Goal: Task Accomplishment & Management: Complete application form

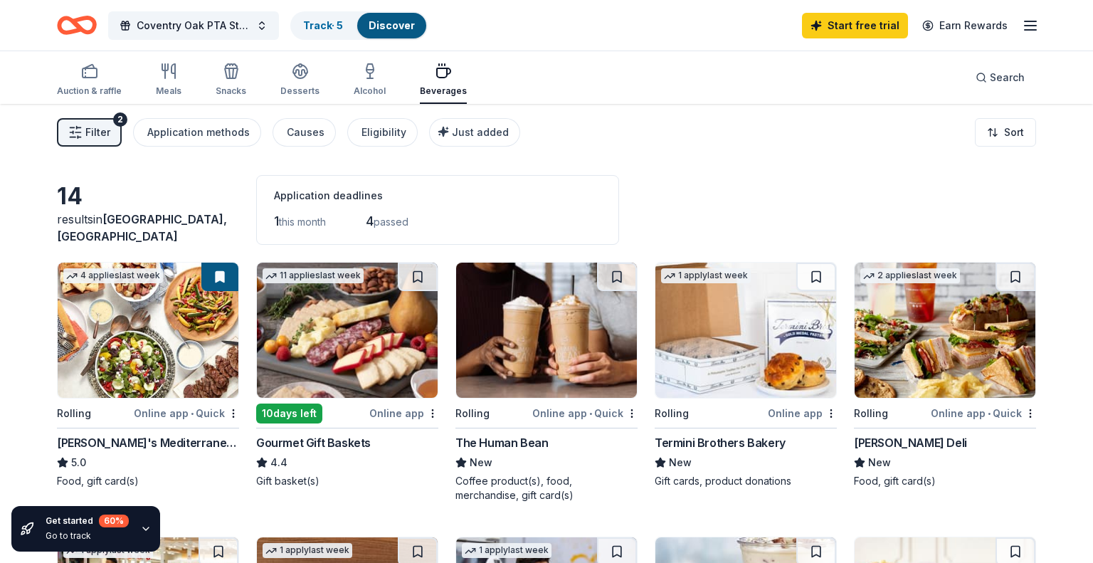
click at [1029, 30] on line "button" at bounding box center [1030, 30] width 11 height 0
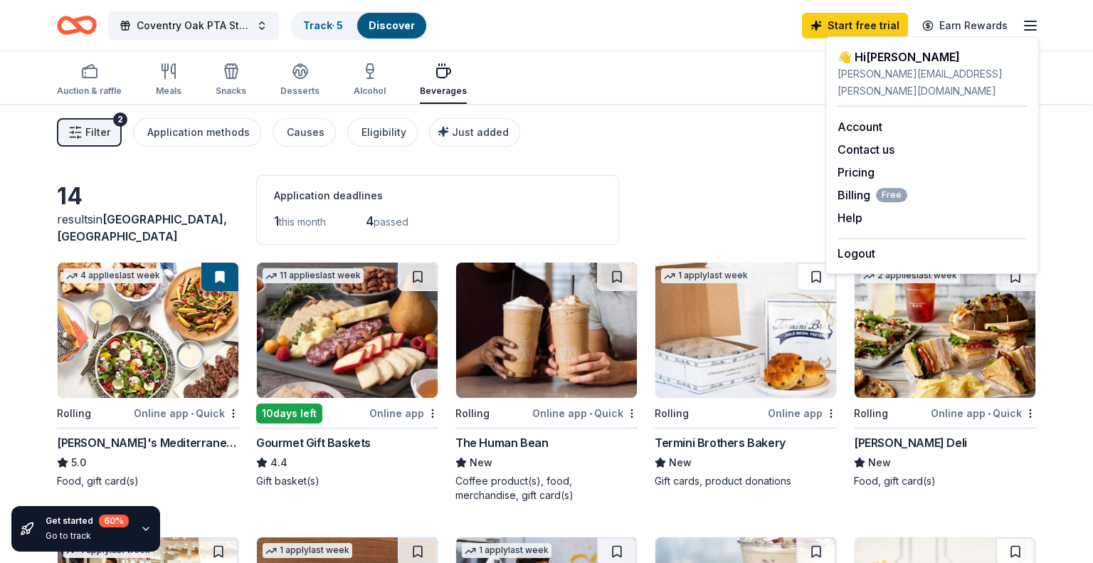
click at [744, 154] on div "Filter 2 Application methods Causes Eligibility Just added Sort" at bounding box center [546, 132] width 1093 height 57
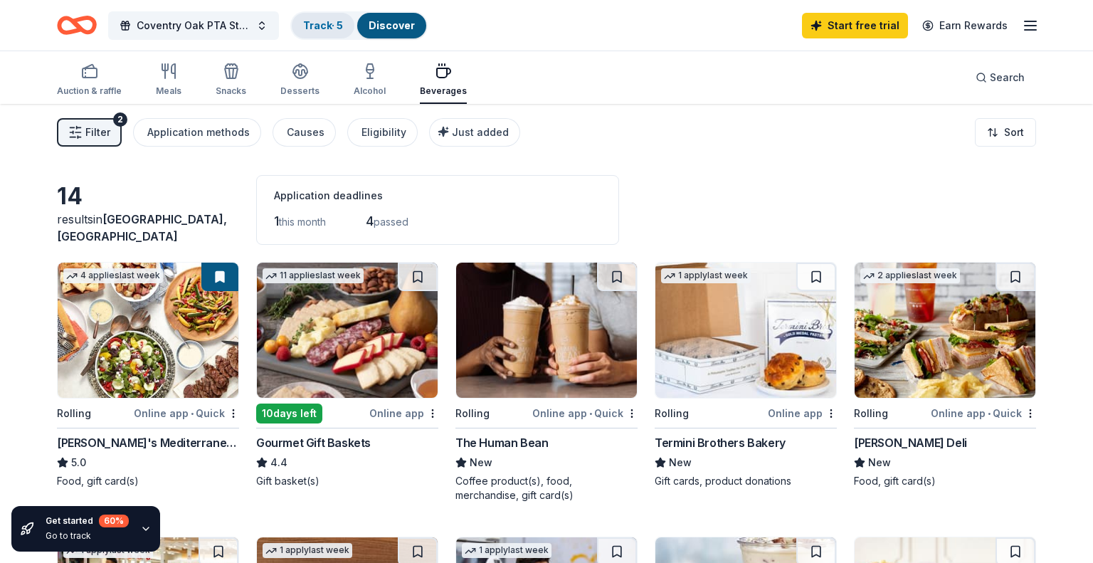
click at [328, 22] on link "Track · 5" at bounding box center [323, 25] width 40 height 12
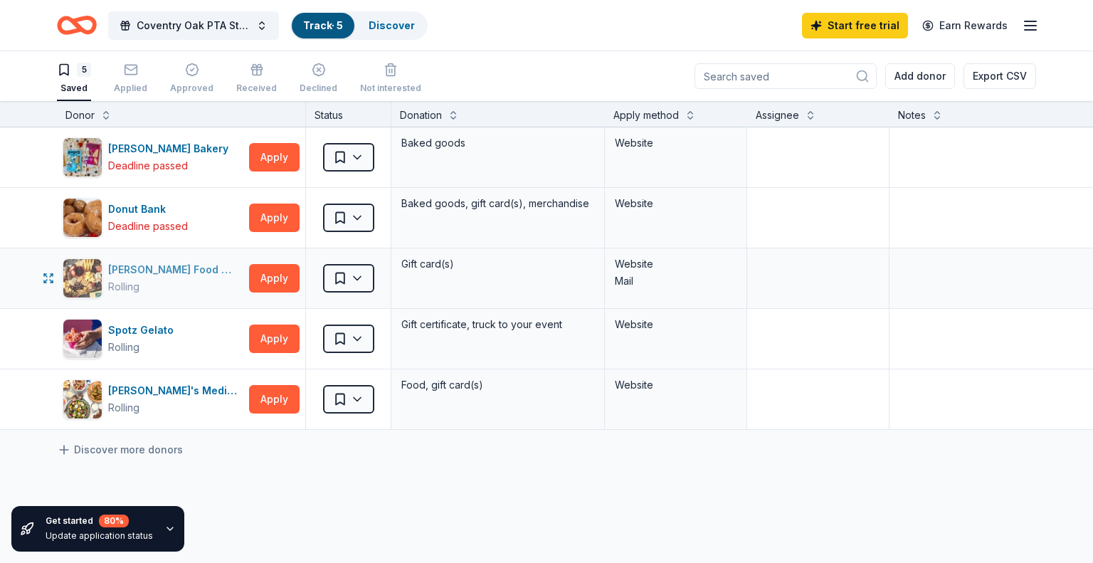
click at [199, 279] on div "Rolling" at bounding box center [175, 286] width 135 height 17
click at [164, 527] on icon "button" at bounding box center [169, 528] width 11 height 11
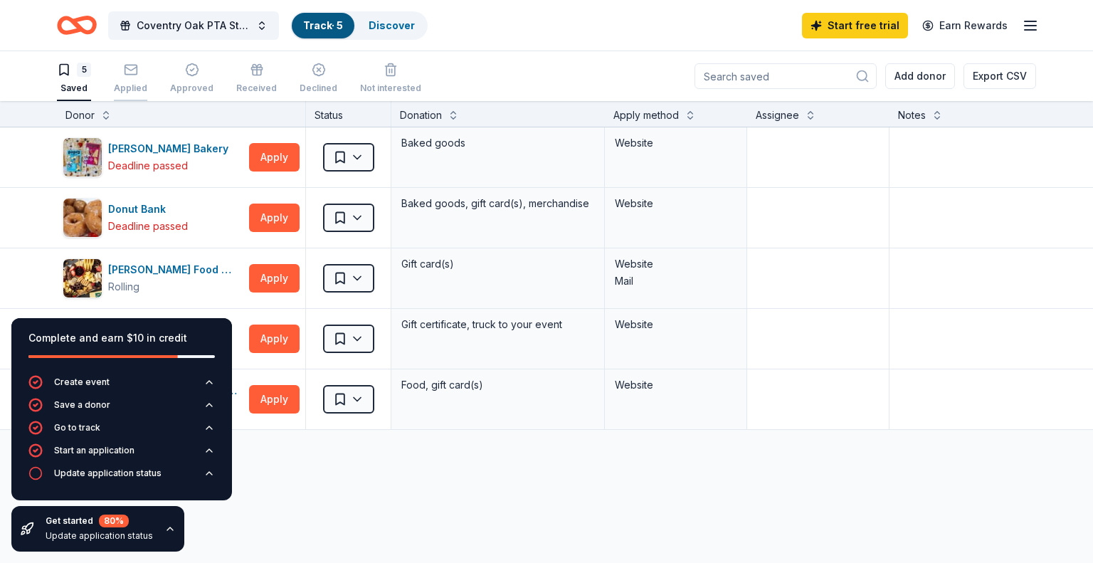
click at [122, 78] on div "Applied" at bounding box center [130, 78] width 33 height 31
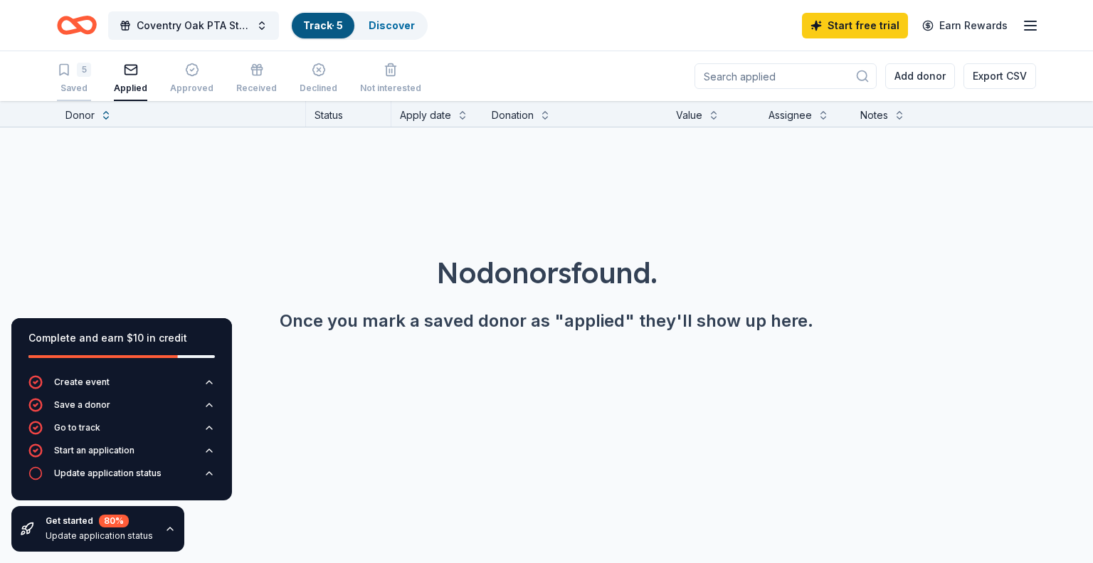
click at [86, 83] on div "Saved" at bounding box center [74, 88] width 34 height 11
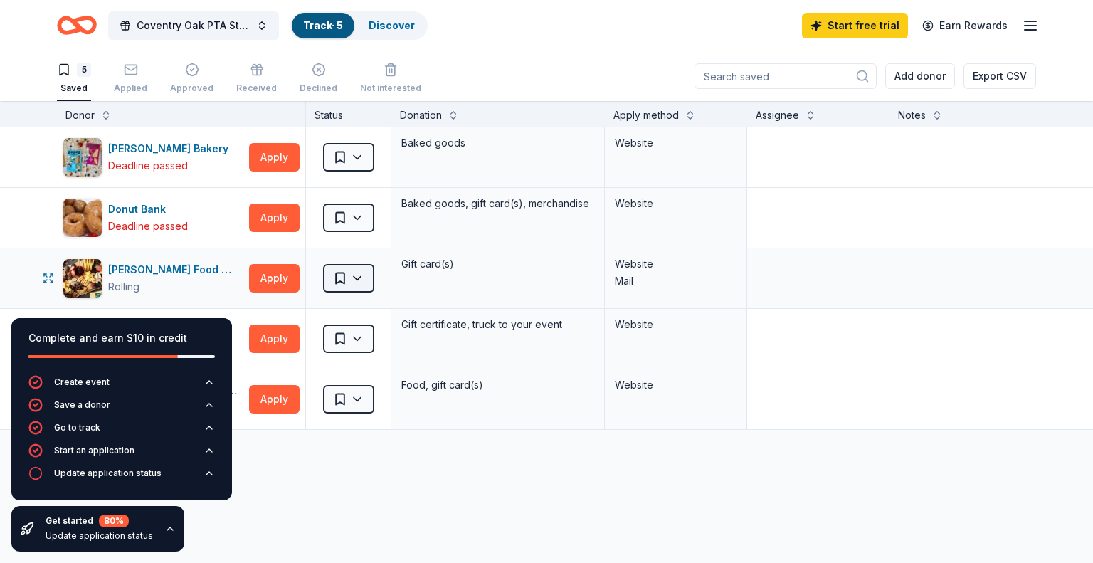
click at [359, 274] on html "Coventry Oak PTA Starter Donations Track · 5 Discover Start free trial Earn Rew…" at bounding box center [546, 281] width 1093 height 563
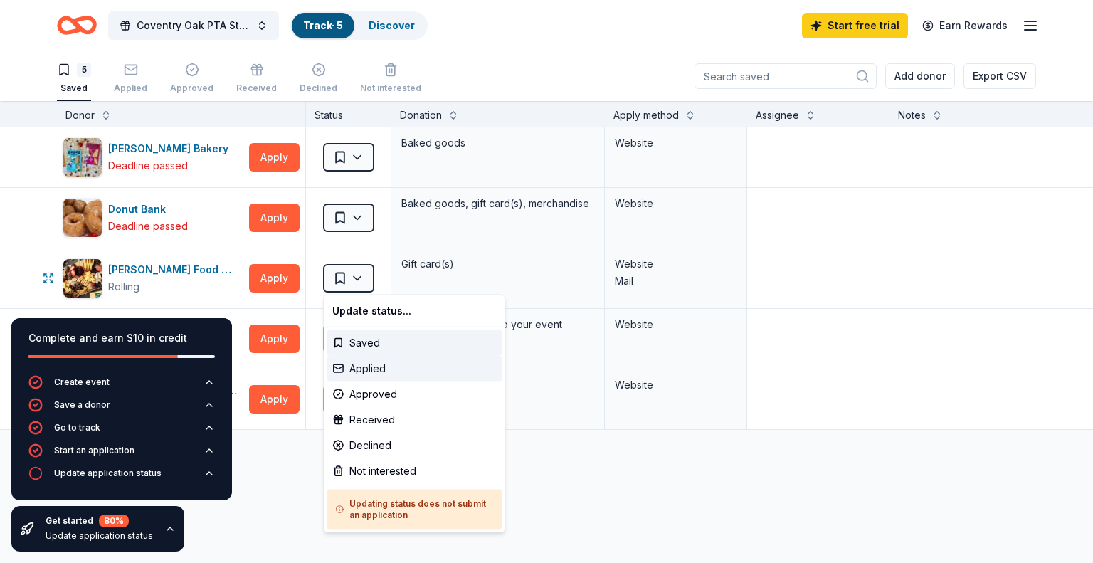
click at [369, 374] on div "Applied" at bounding box center [414, 369] width 175 height 26
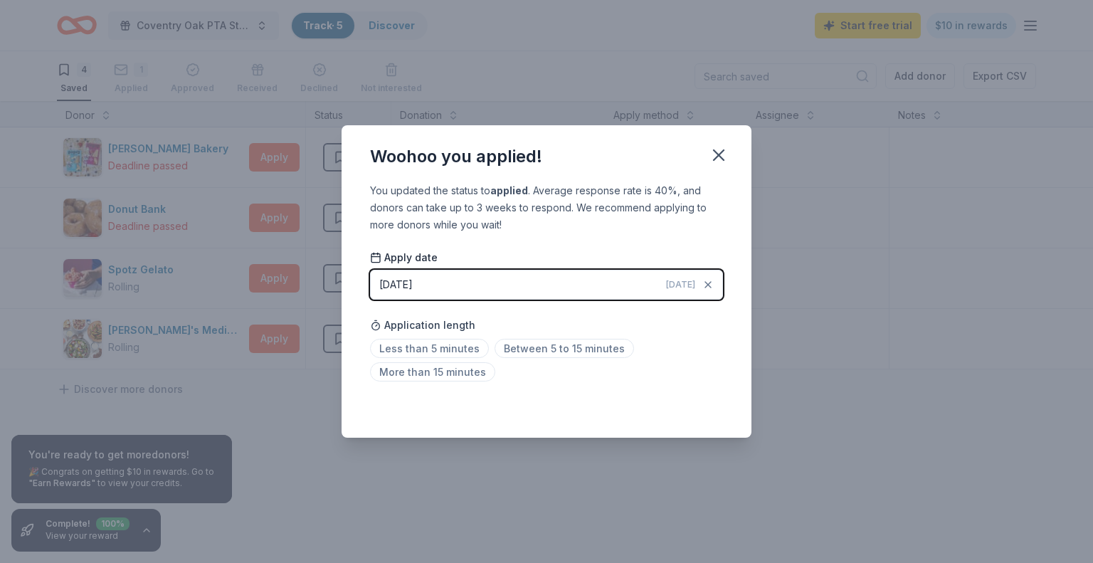
click at [686, 288] on span "Today" at bounding box center [680, 284] width 29 height 11
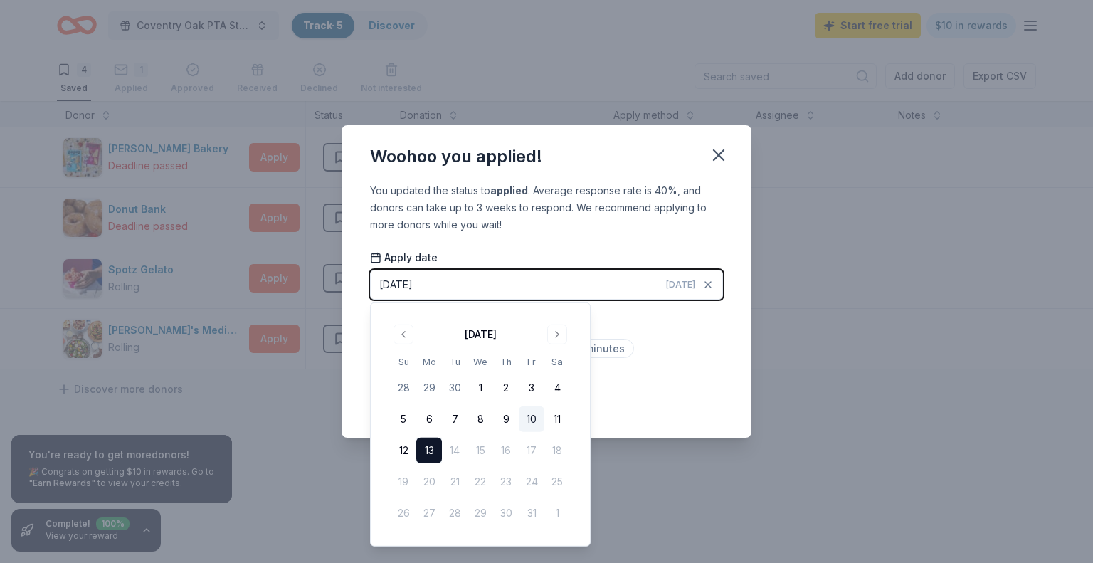
click at [531, 417] on button "10" at bounding box center [532, 419] width 26 height 26
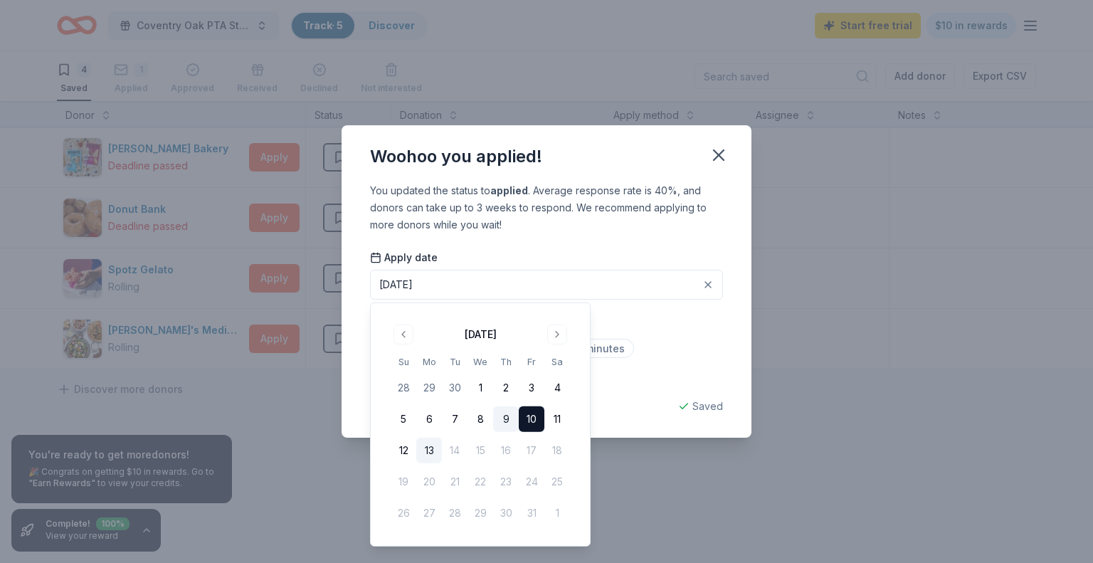
click at [509, 419] on button "9" at bounding box center [506, 419] width 26 height 26
click at [684, 352] on div "Less than 5 minutes Between 5 to 15 minutes More than 15 minutes" at bounding box center [546, 363] width 353 height 47
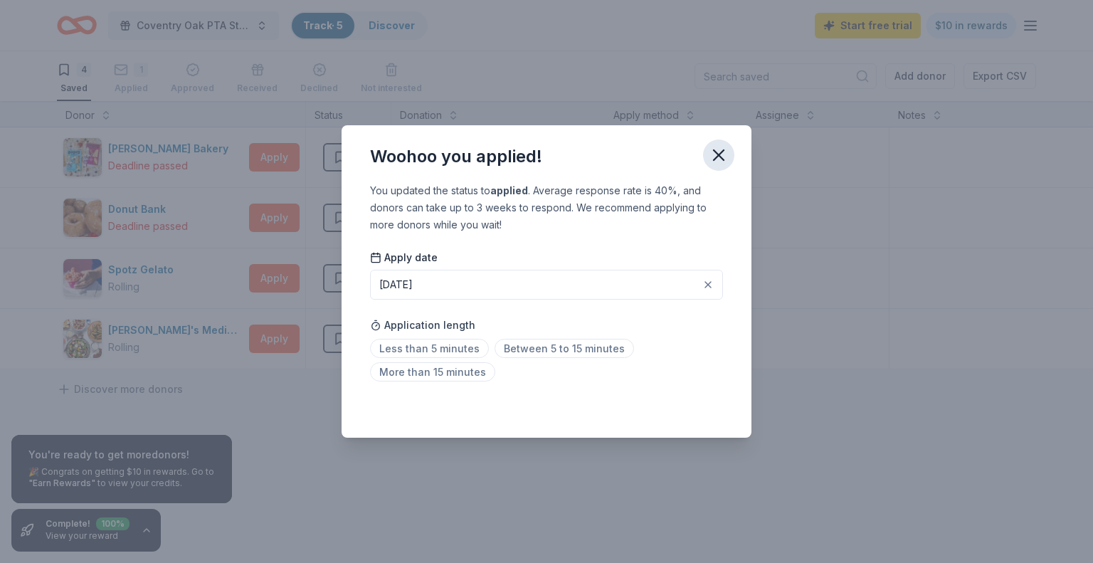
click at [713, 162] on icon "button" at bounding box center [719, 155] width 20 height 20
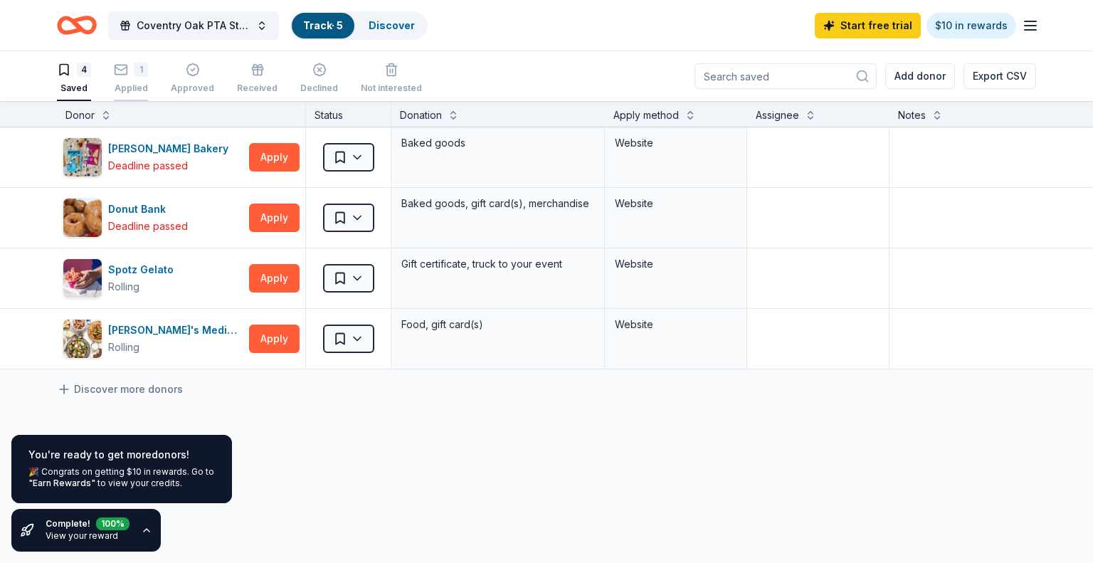
click at [127, 83] on div "Applied" at bounding box center [131, 80] width 34 height 11
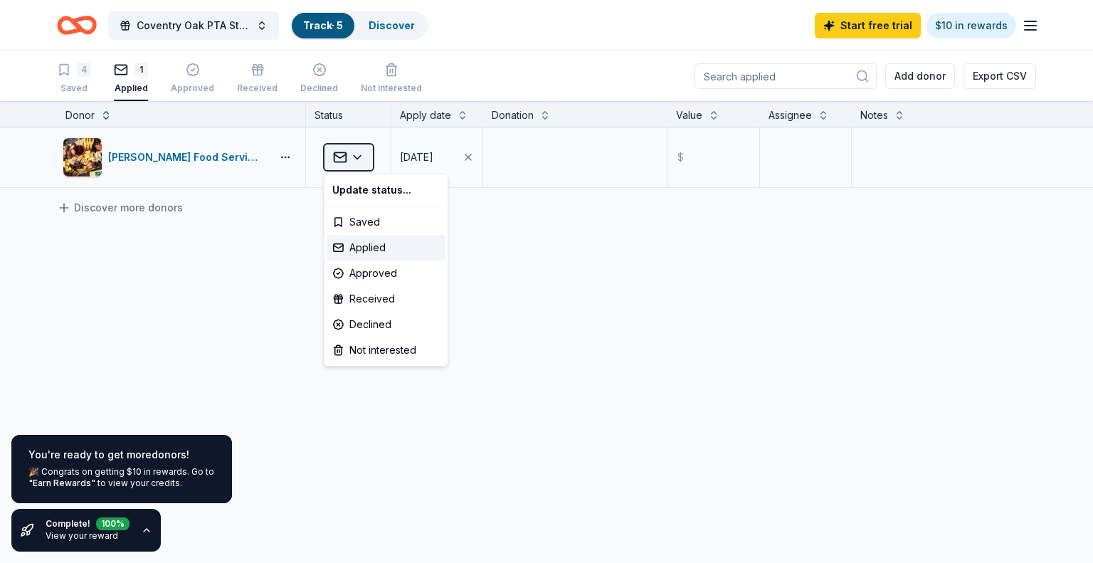
click at [361, 159] on html "Coventry Oak PTA Starter Donations Track · 5 Discover Start free trial $10 in r…" at bounding box center [546, 281] width 1093 height 563
click at [671, 321] on html "Coventry Oak PTA Starter Donations Track · 5 Discover Start free trial $10 in r…" at bounding box center [546, 281] width 1093 height 563
click at [938, 74] on button "Add donor" at bounding box center [920, 76] width 70 height 26
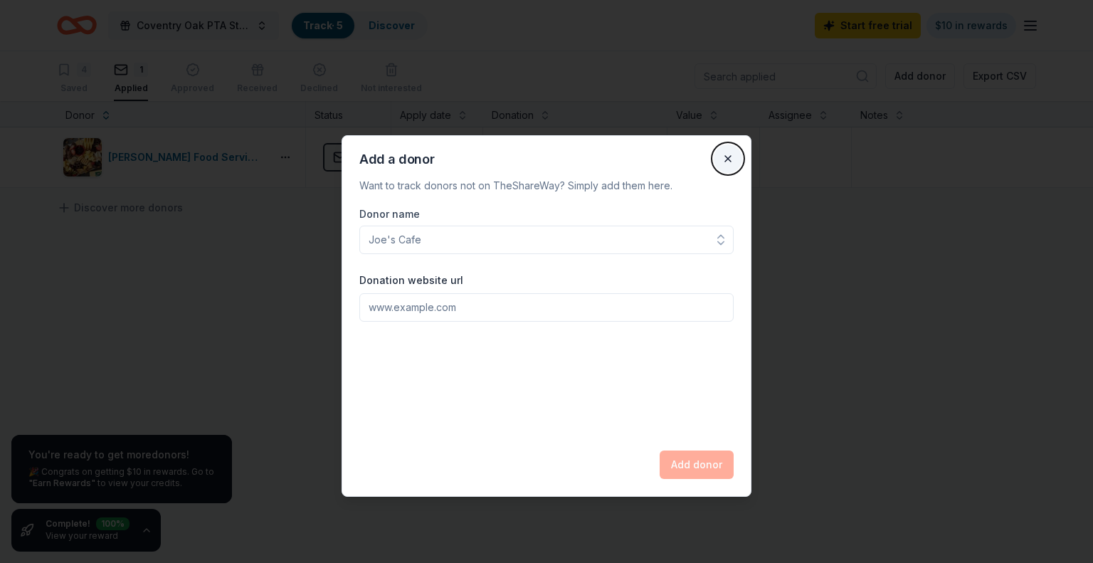
click at [735, 162] on button "Close" at bounding box center [728, 158] width 28 height 28
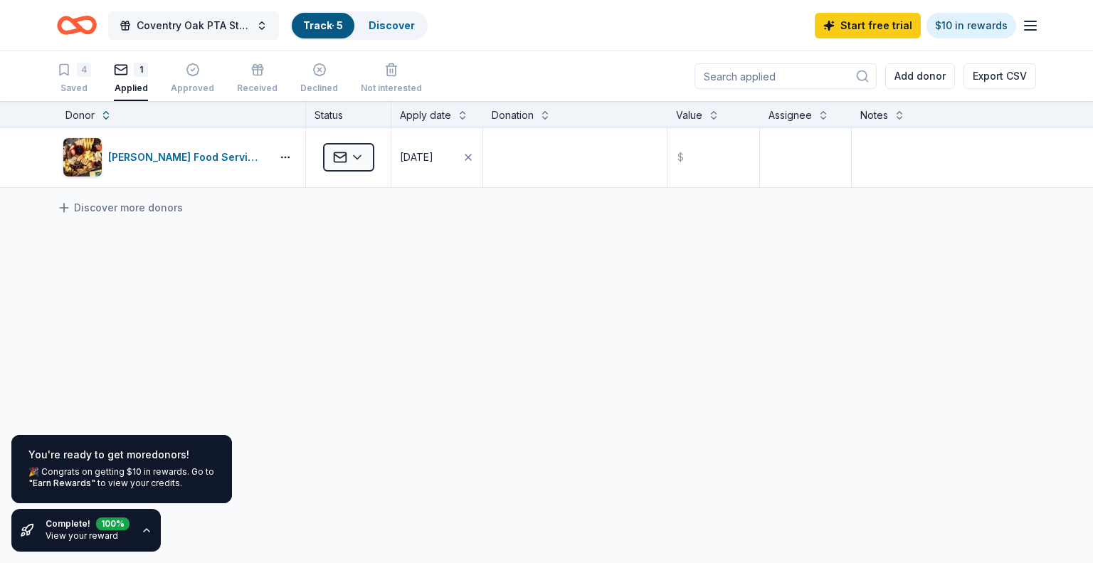
click at [167, 26] on span "Coventry Oak PTA Starter Donations" at bounding box center [194, 25] width 114 height 17
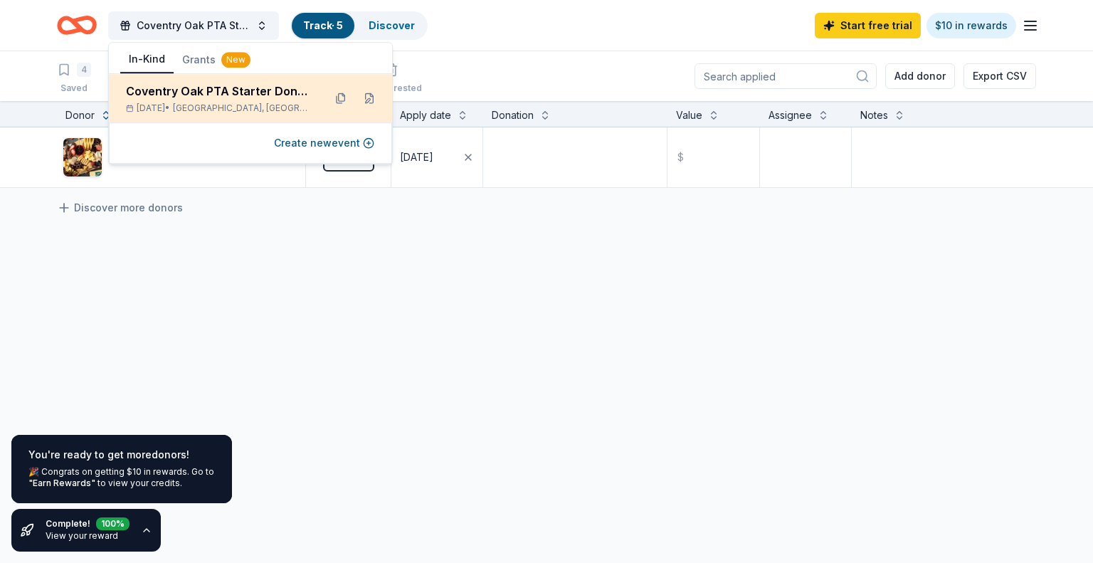
click at [182, 90] on div "Coventry Oak PTA Starter Donations" at bounding box center [219, 91] width 186 height 17
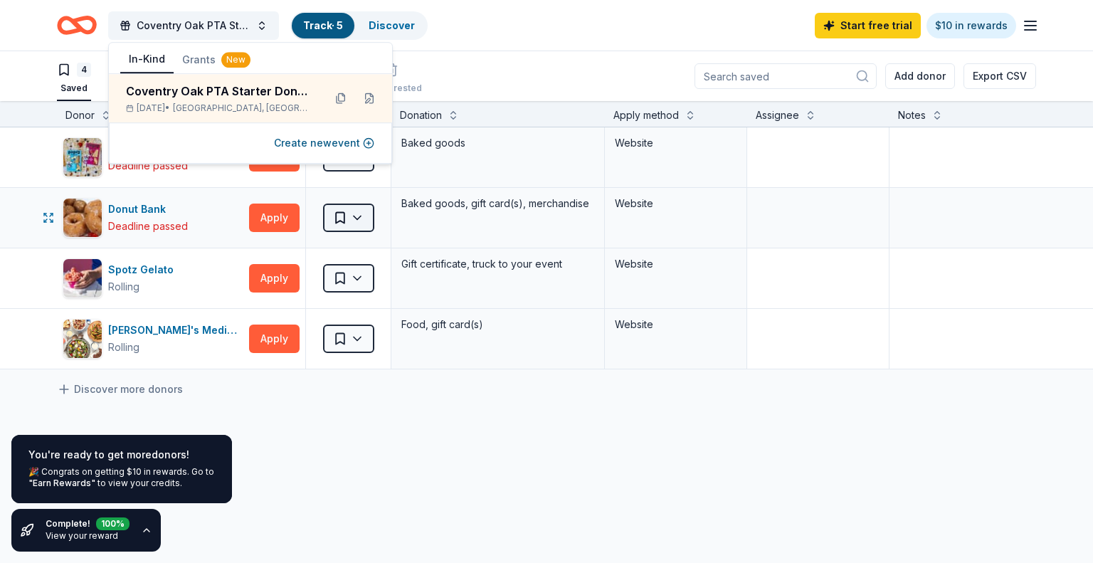
click at [359, 215] on html "Coventry Oak PTA Starter Donations Track · 5 Discover Start free trial $10 in r…" at bounding box center [546, 281] width 1093 height 563
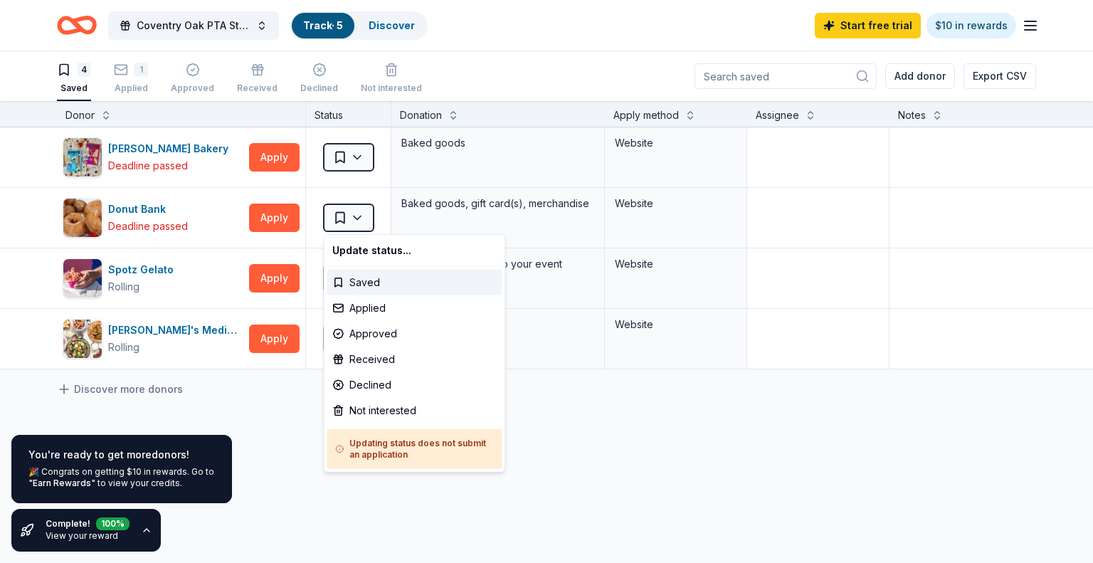
click at [606, 405] on html "Coventry Oak PTA Starter Donations Track · 5 Discover Start free trial $10 in r…" at bounding box center [546, 281] width 1093 height 563
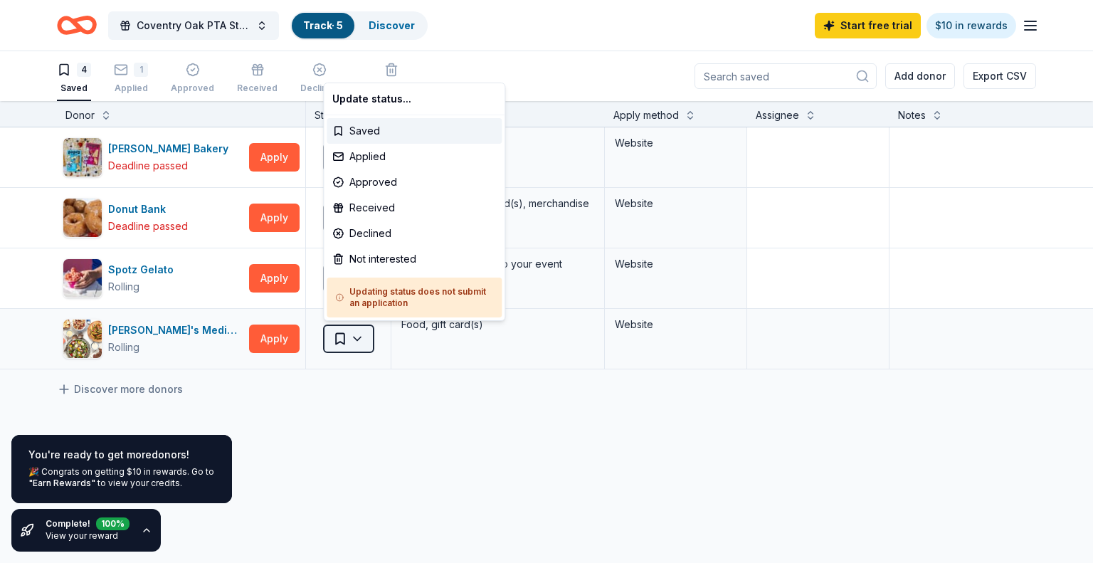
click at [363, 333] on html "Coventry Oak PTA Starter Donations Track · 5 Discover Start free trial $10 in r…" at bounding box center [546, 281] width 1093 height 563
click at [396, 261] on div "Not interested" at bounding box center [414, 259] width 175 height 26
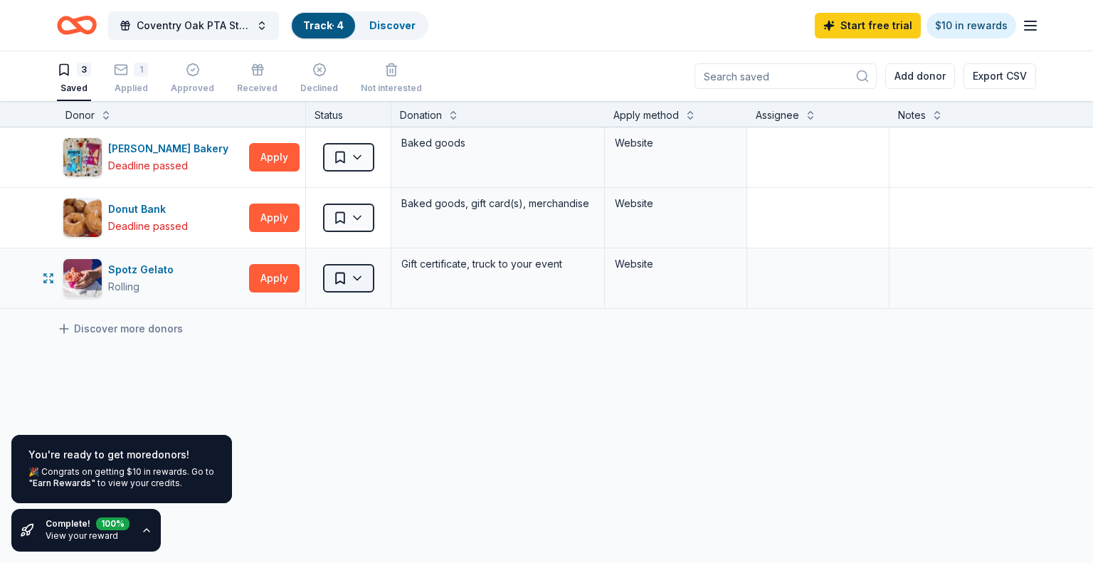
click at [363, 280] on html "Coventry Oak PTA Starter Donations Track · 4 Discover Start free trial $10 in r…" at bounding box center [546, 281] width 1093 height 563
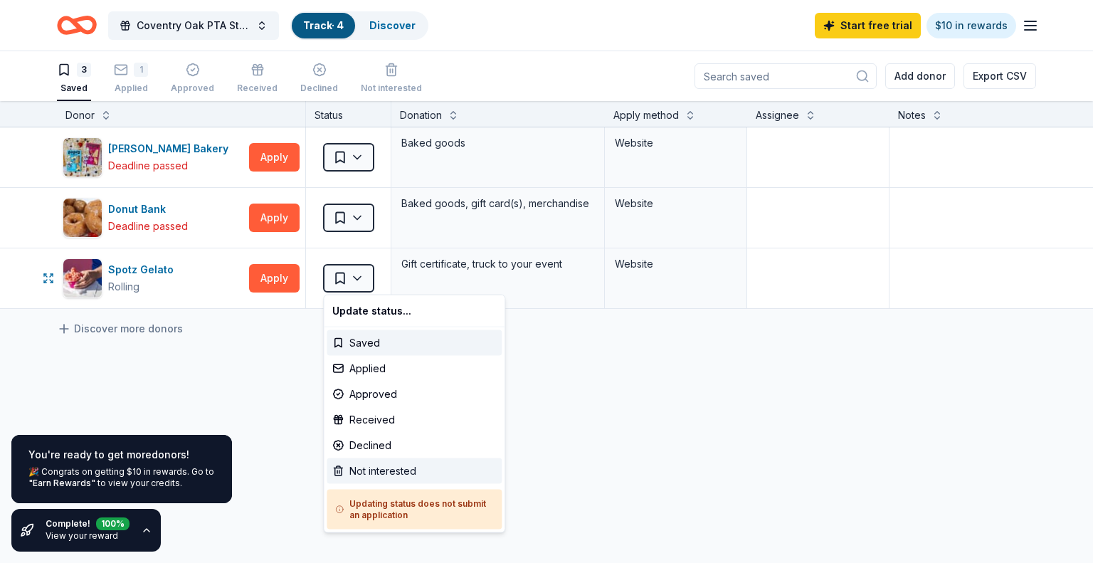
click at [393, 470] on div "Not interested" at bounding box center [414, 471] width 175 height 26
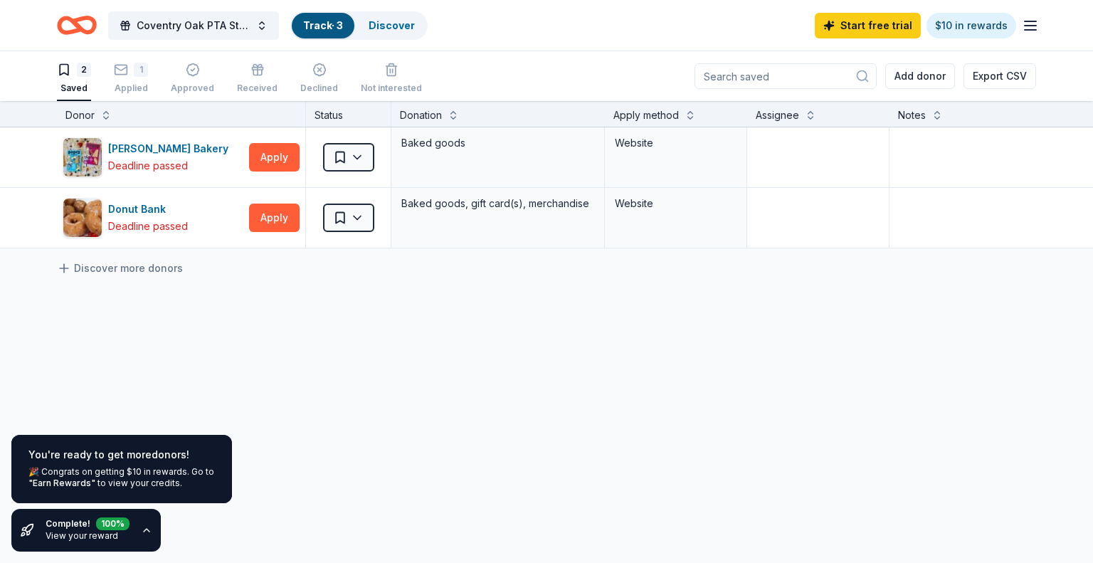
click at [78, 23] on icon "Home" at bounding box center [70, 25] width 22 height 14
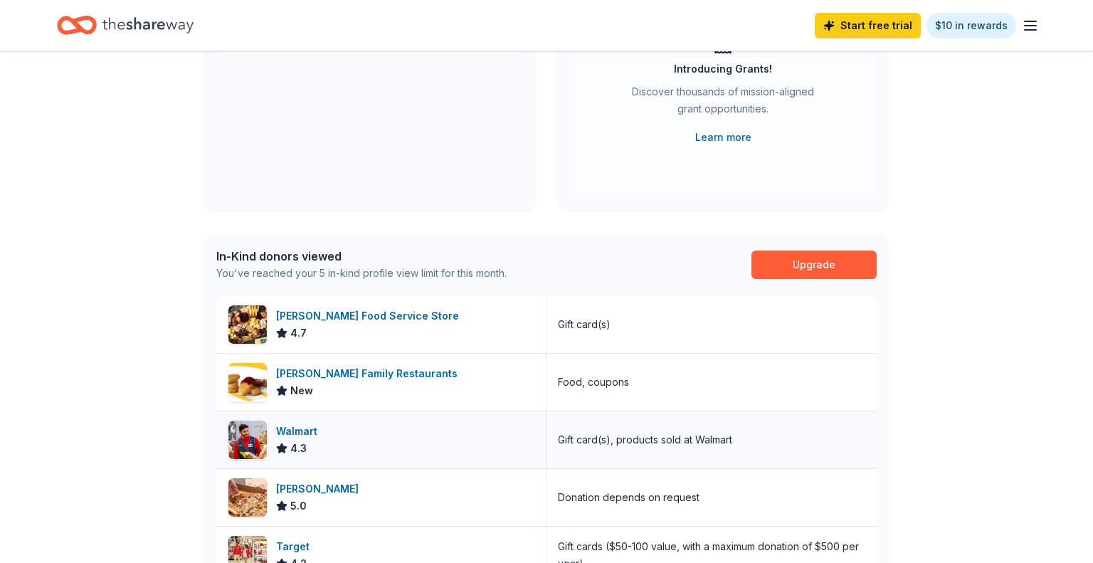
scroll to position [204, 0]
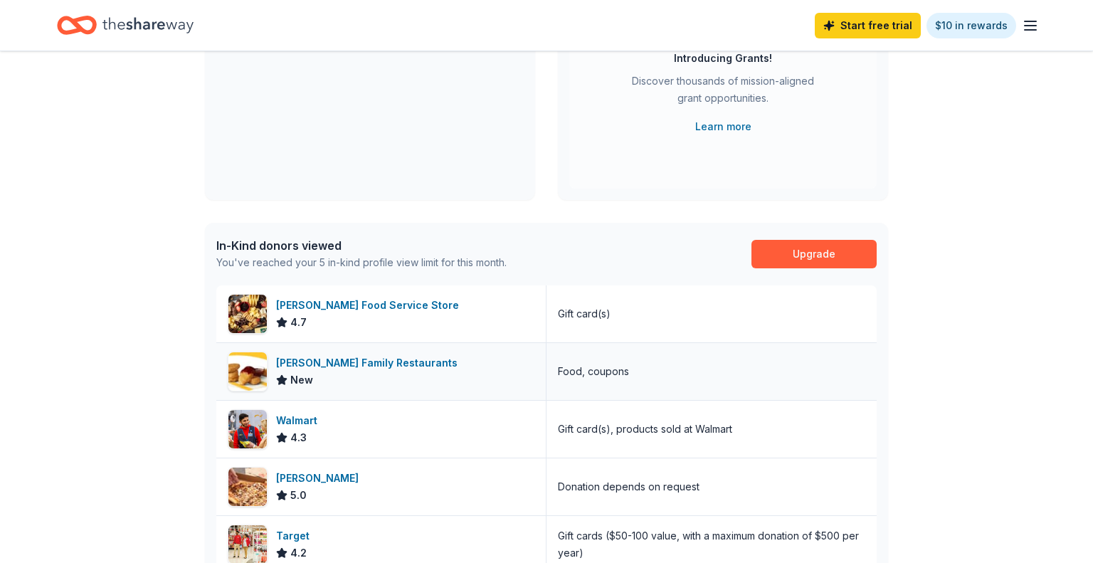
click at [427, 374] on div "Kilroy Family Restaurants New" at bounding box center [381, 371] width 330 height 57
click at [362, 361] on div "Kilroy Family Restaurants" at bounding box center [369, 362] width 187 height 17
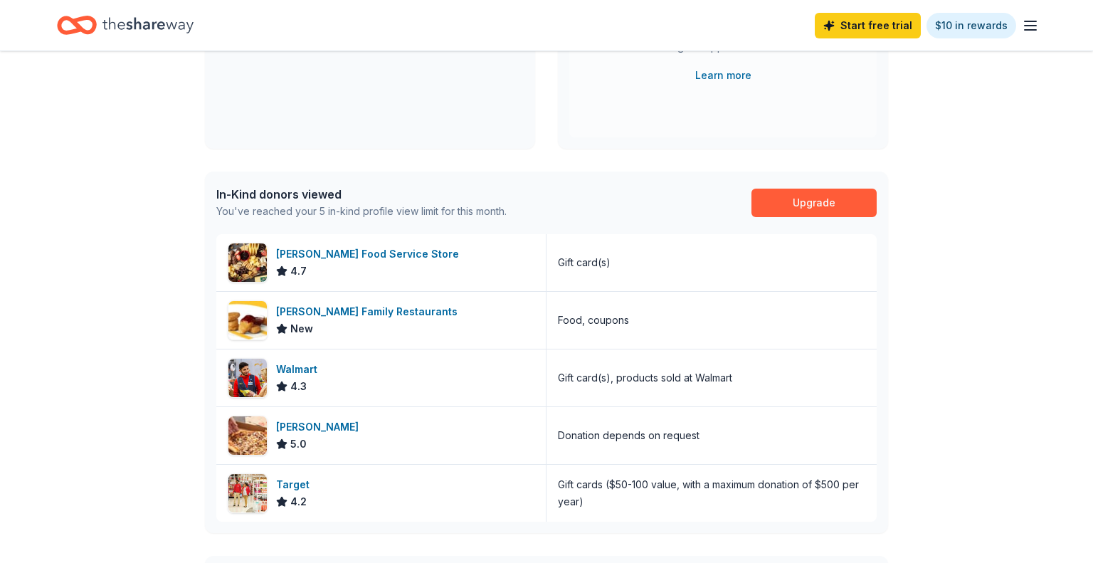
scroll to position [253, 0]
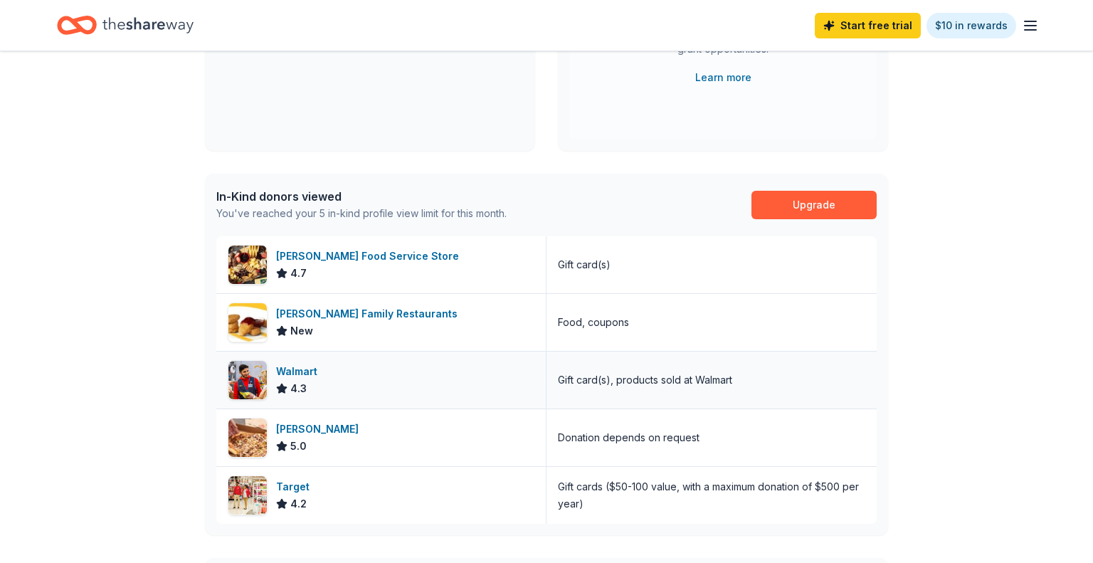
click at [303, 367] on div "Walmart" at bounding box center [299, 371] width 47 height 17
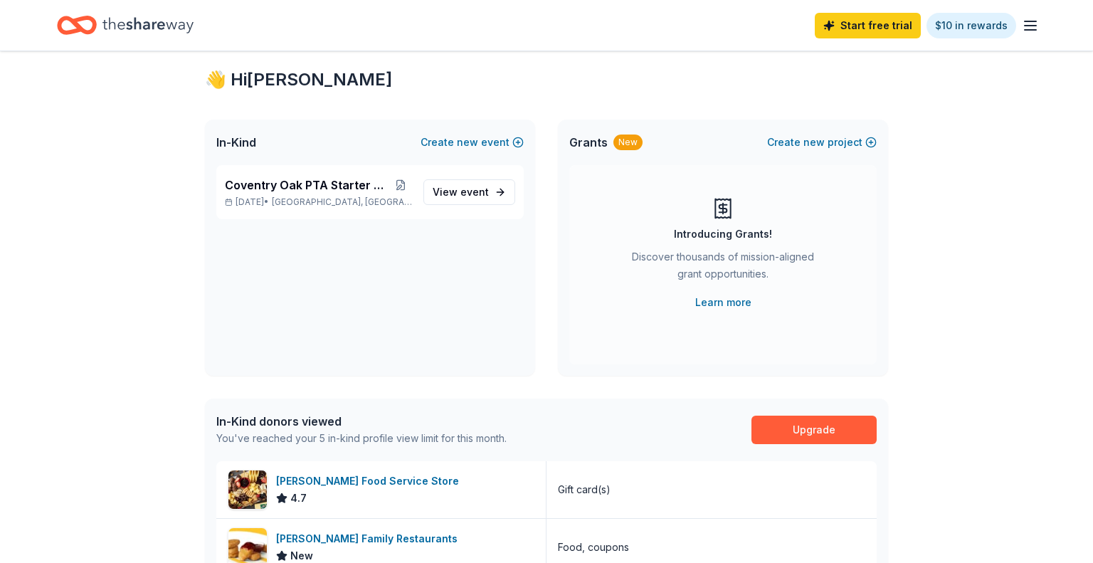
scroll to position [0, 0]
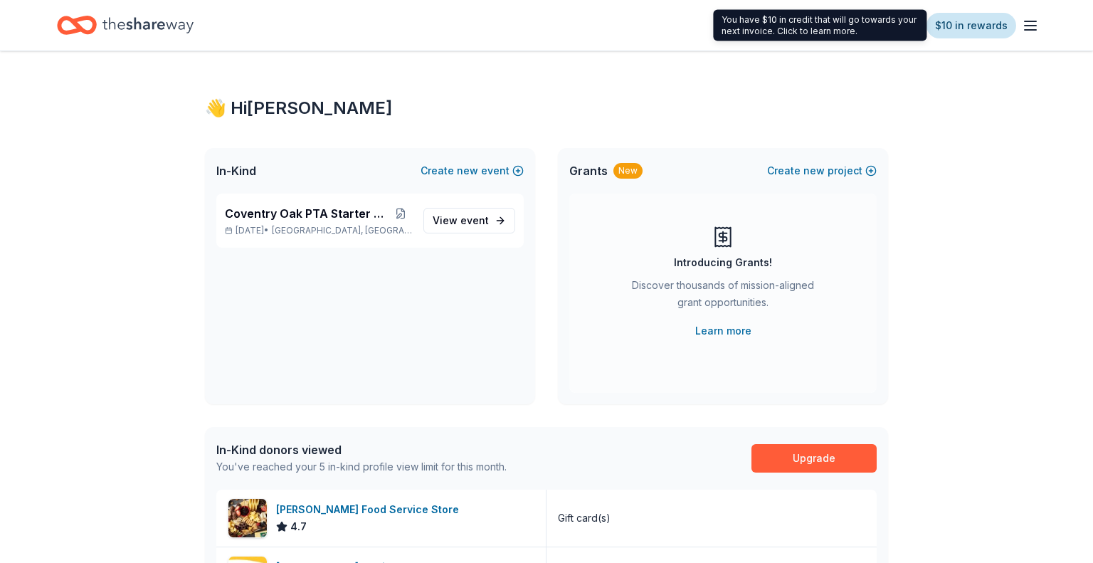
click at [969, 27] on link "$10 in rewards" at bounding box center [972, 26] width 90 height 26
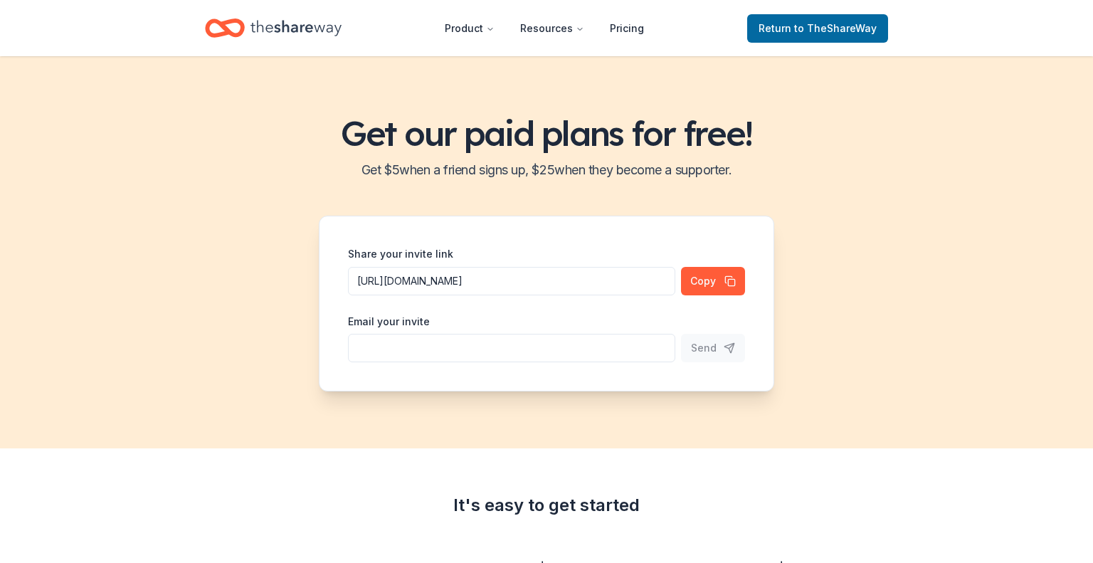
click at [315, 28] on icon "Home" at bounding box center [296, 28] width 91 height 16
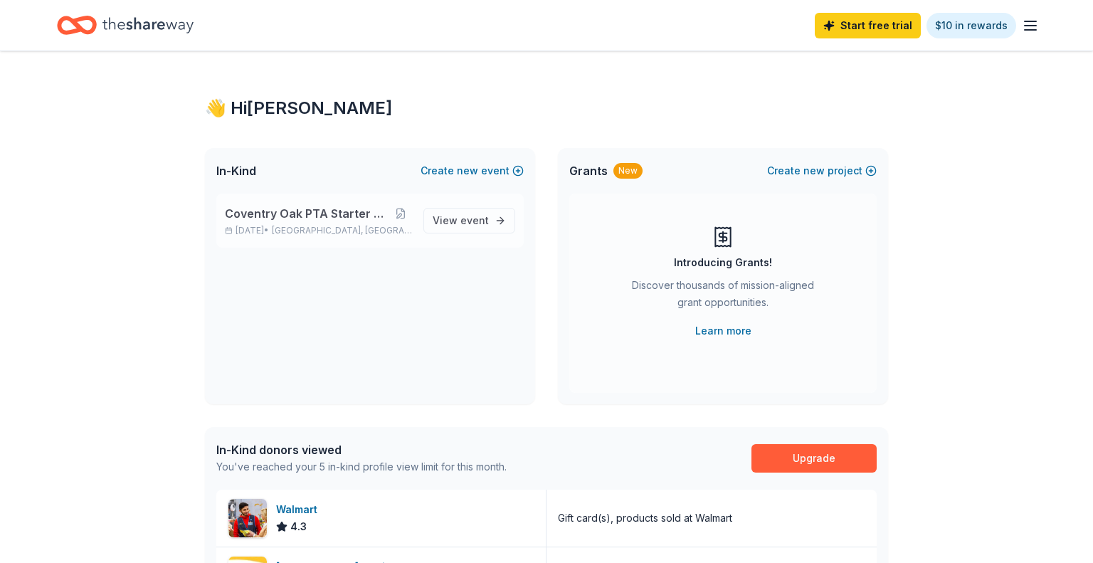
click at [365, 216] on span "Coventry Oak PTA Starter Donations" at bounding box center [307, 213] width 164 height 17
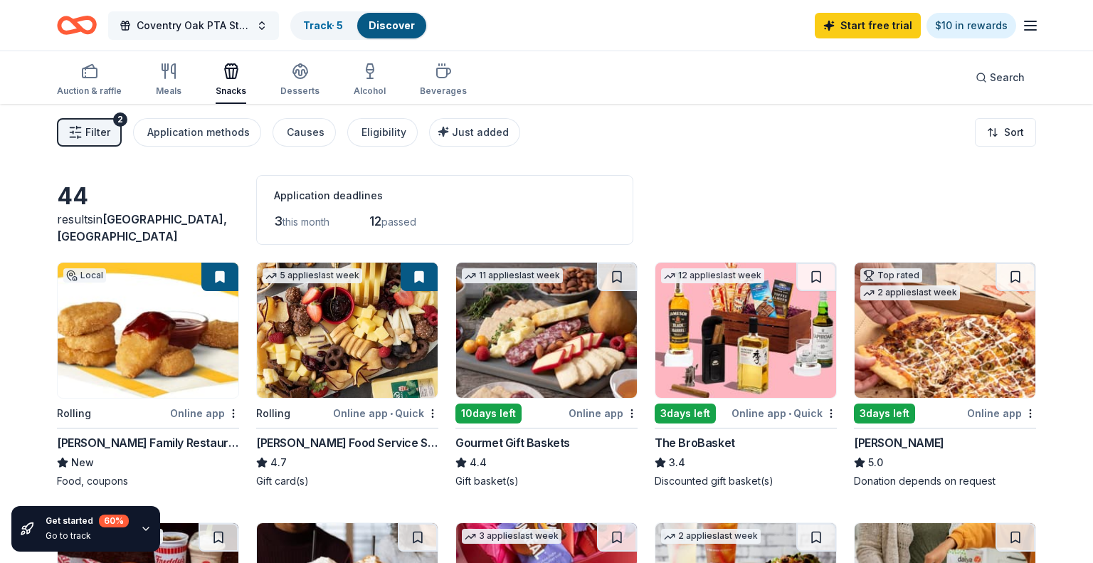
click at [201, 17] on span "Coventry Oak PTA Starter Donations" at bounding box center [194, 25] width 114 height 17
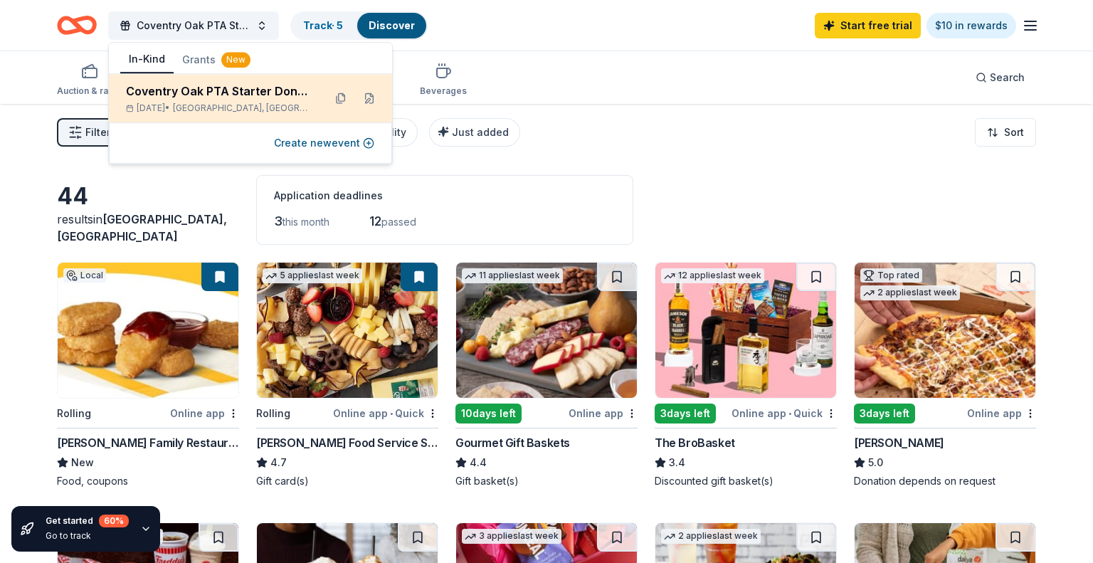
click at [228, 96] on div "Coventry Oak PTA Starter Donations" at bounding box center [219, 91] width 186 height 17
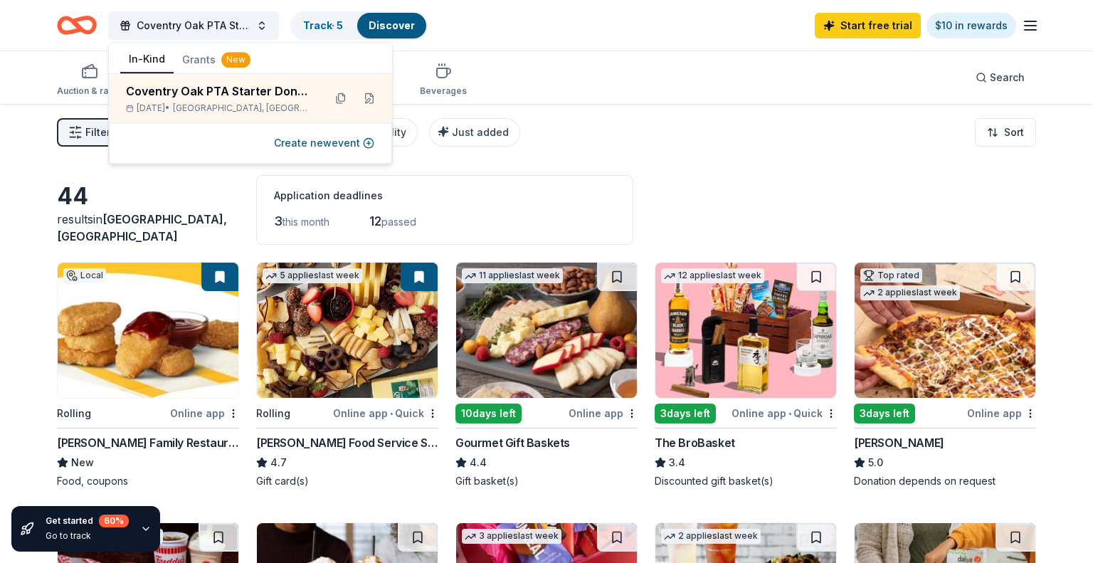
click at [641, 144] on div "Filter 2 Application methods Causes Eligibility Just added Sort" at bounding box center [546, 132] width 1093 height 57
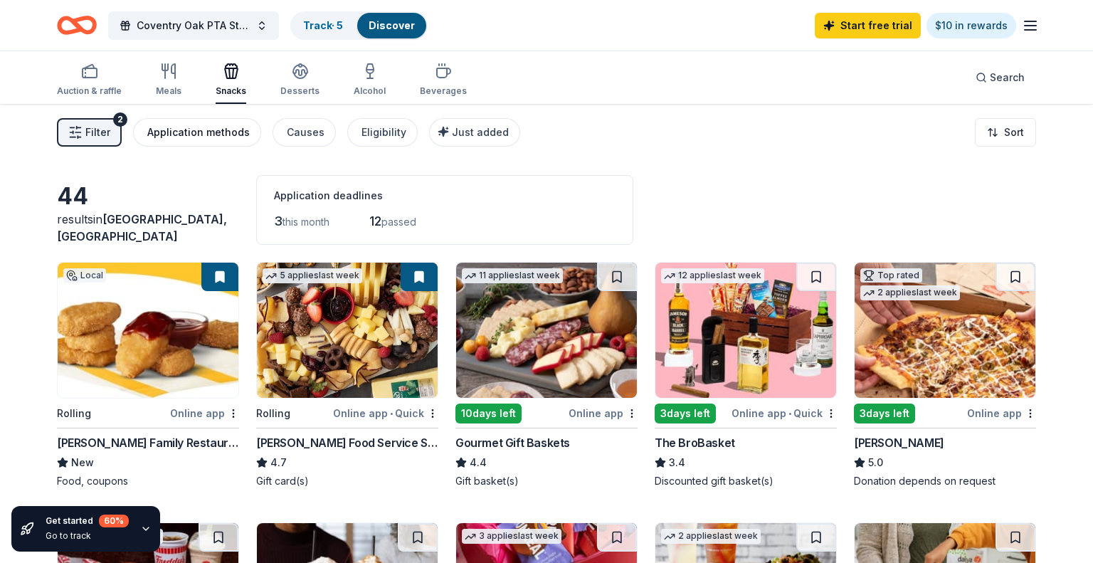
click at [187, 136] on div "Application methods" at bounding box center [198, 132] width 102 height 17
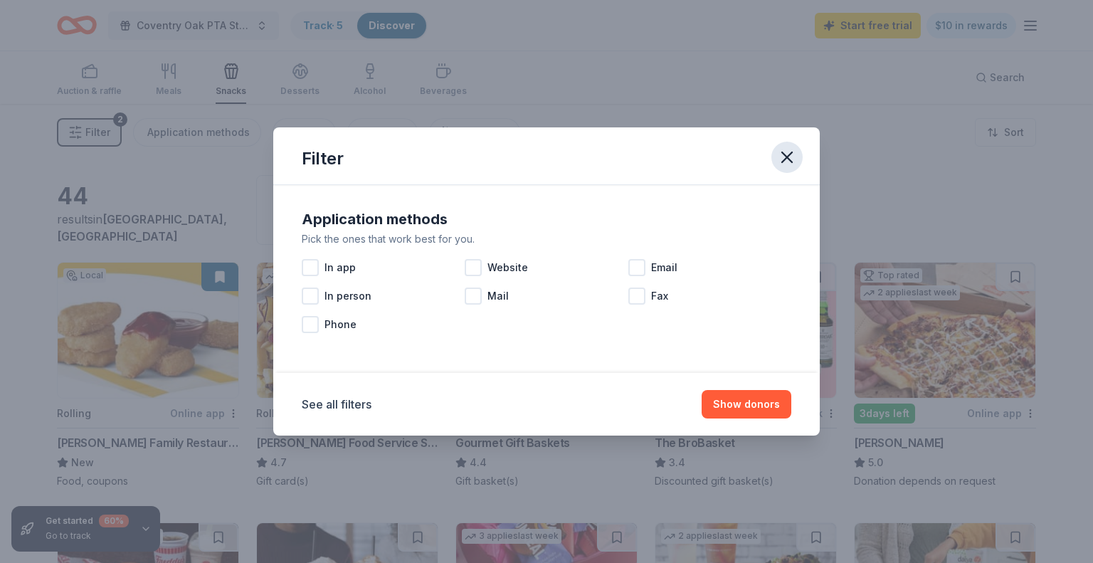
click at [789, 157] on icon "button" at bounding box center [787, 157] width 20 height 20
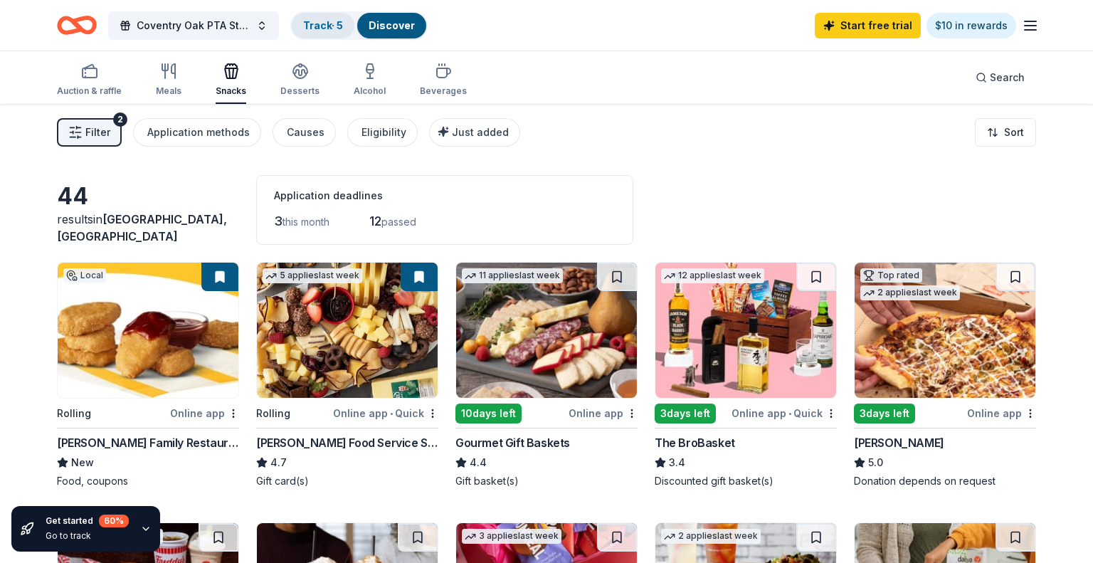
click at [313, 26] on link "Track · 5" at bounding box center [323, 25] width 40 height 12
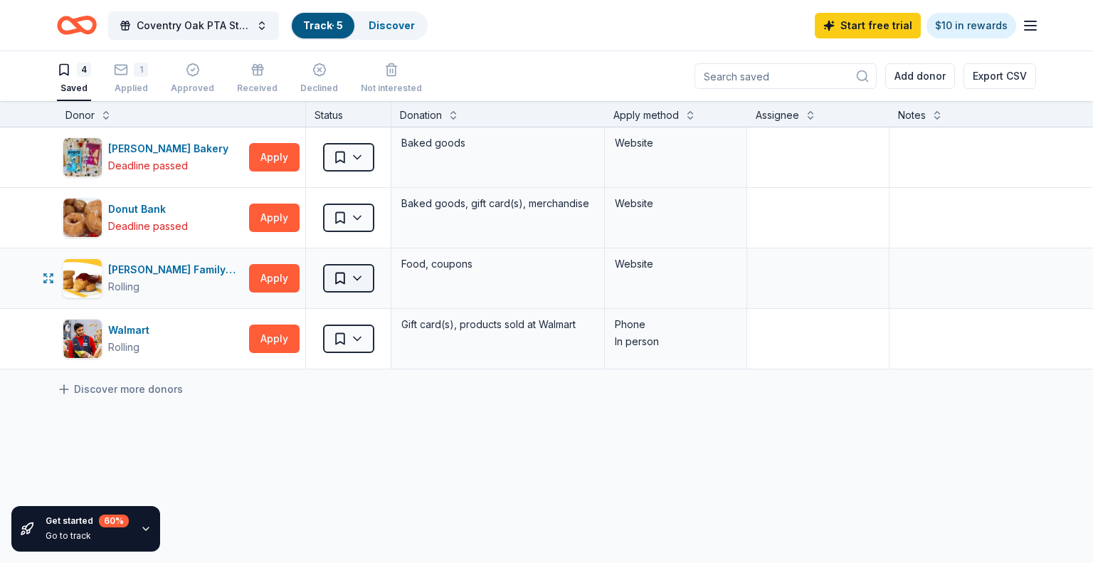
click at [360, 278] on html "Coventry Oak PTA Starter Donations Track · 5 Discover Start free trial $10 in r…" at bounding box center [546, 281] width 1093 height 563
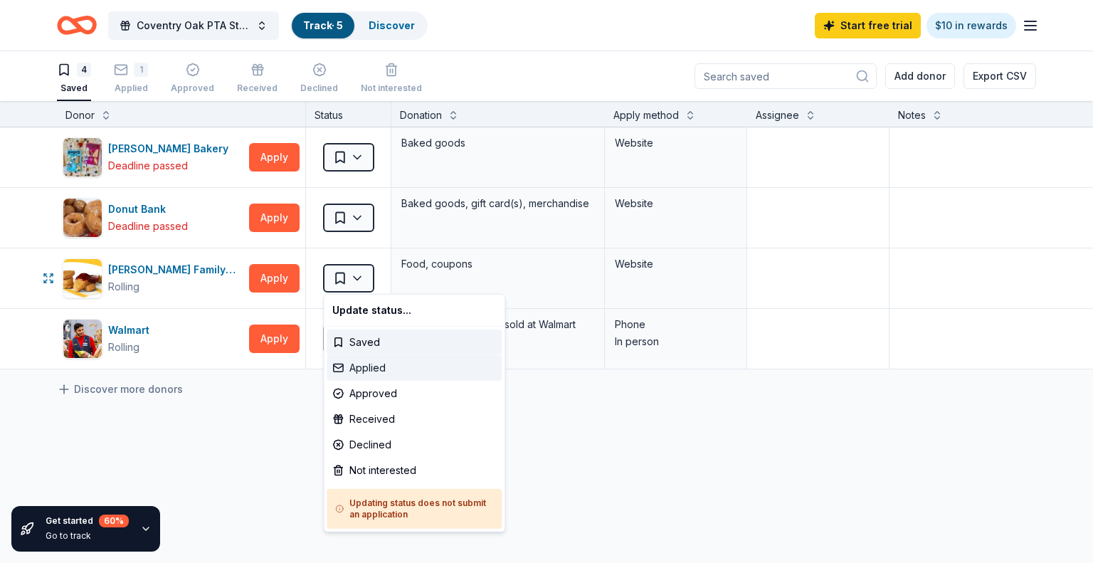
click at [375, 364] on div "Applied" at bounding box center [414, 368] width 175 height 26
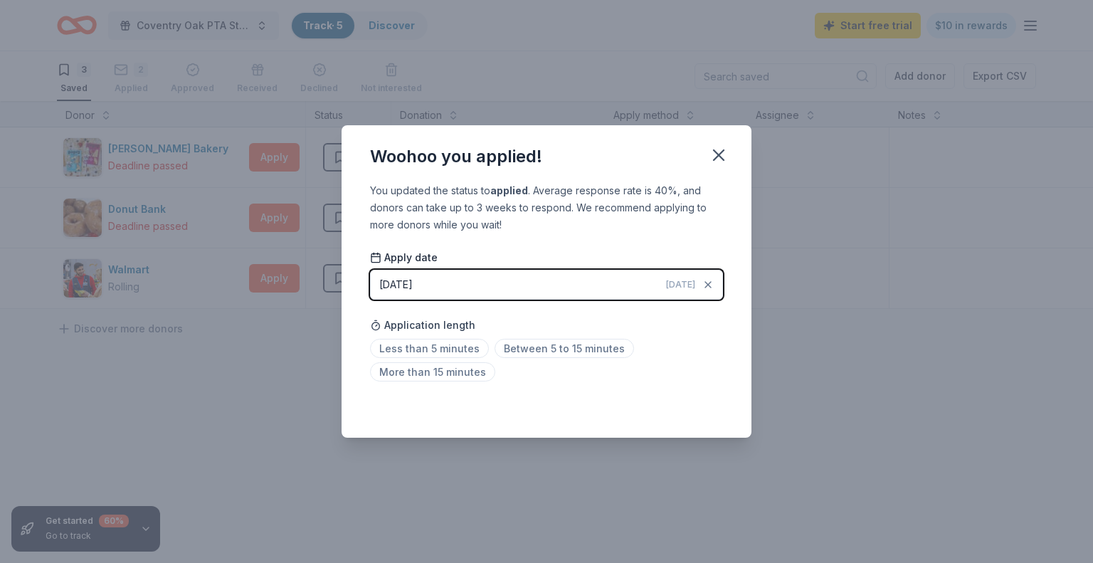
click at [665, 283] on button "10/13/2025 Today" at bounding box center [546, 285] width 353 height 30
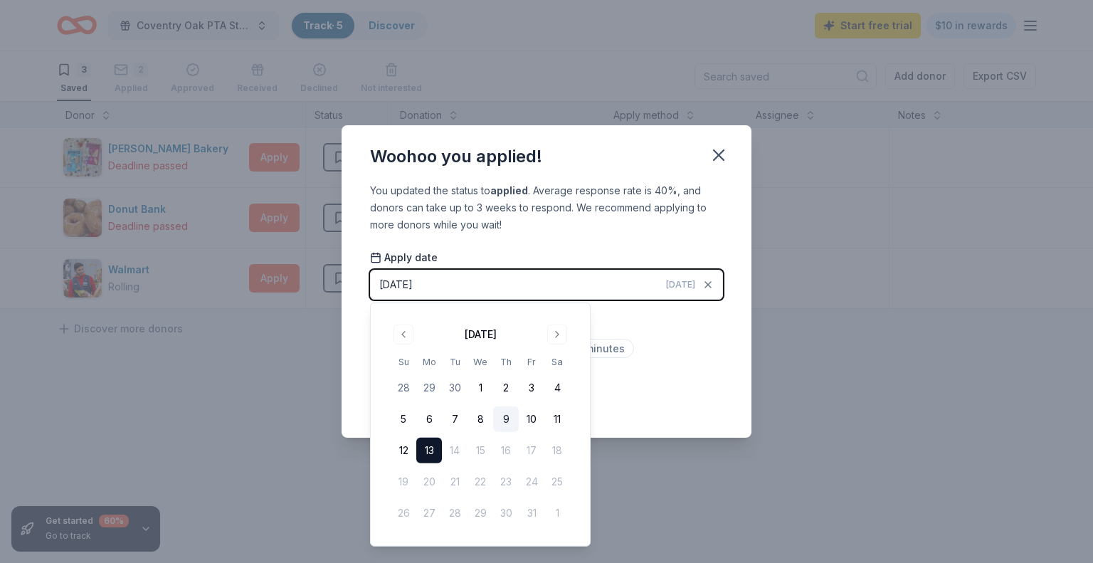
click at [509, 421] on button "9" at bounding box center [506, 419] width 26 height 26
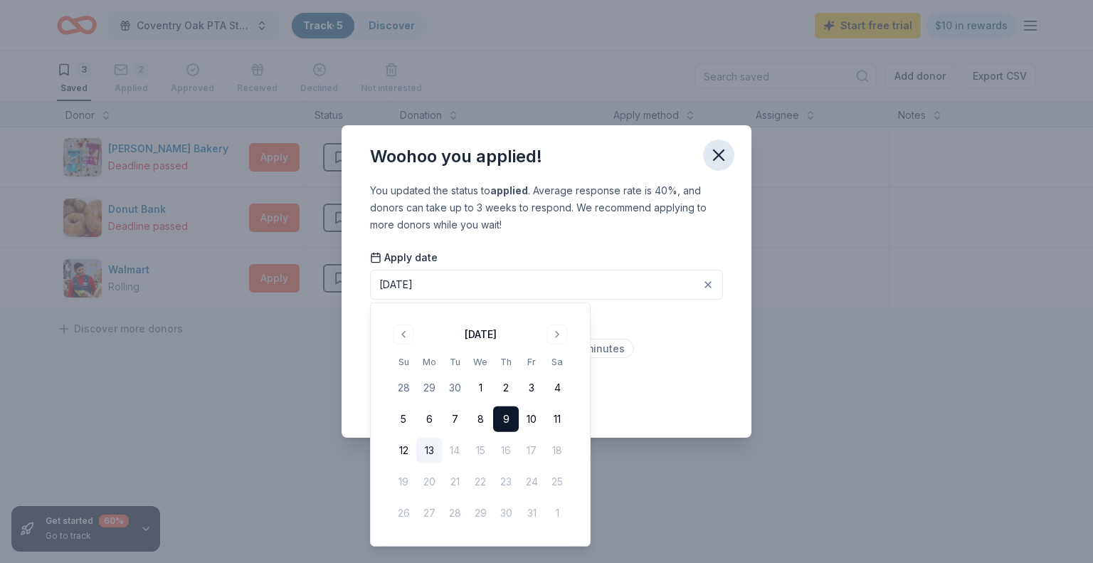
click at [716, 155] on icon "button" at bounding box center [719, 155] width 20 height 20
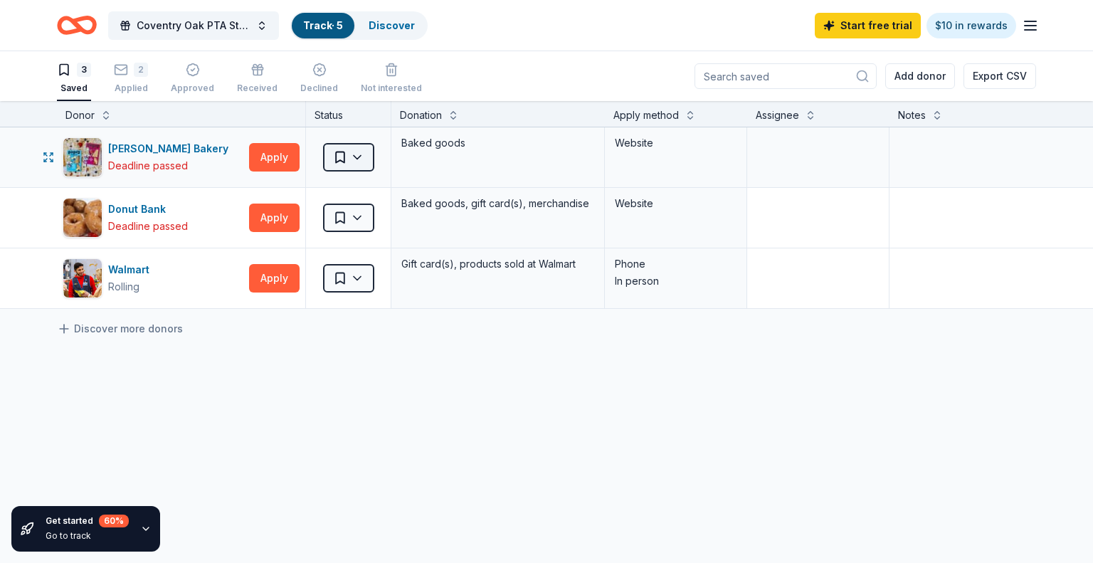
click at [352, 155] on html "Coventry Oak PTA Starter Donations Track · 5 Discover Start free trial $10 in r…" at bounding box center [546, 281] width 1093 height 563
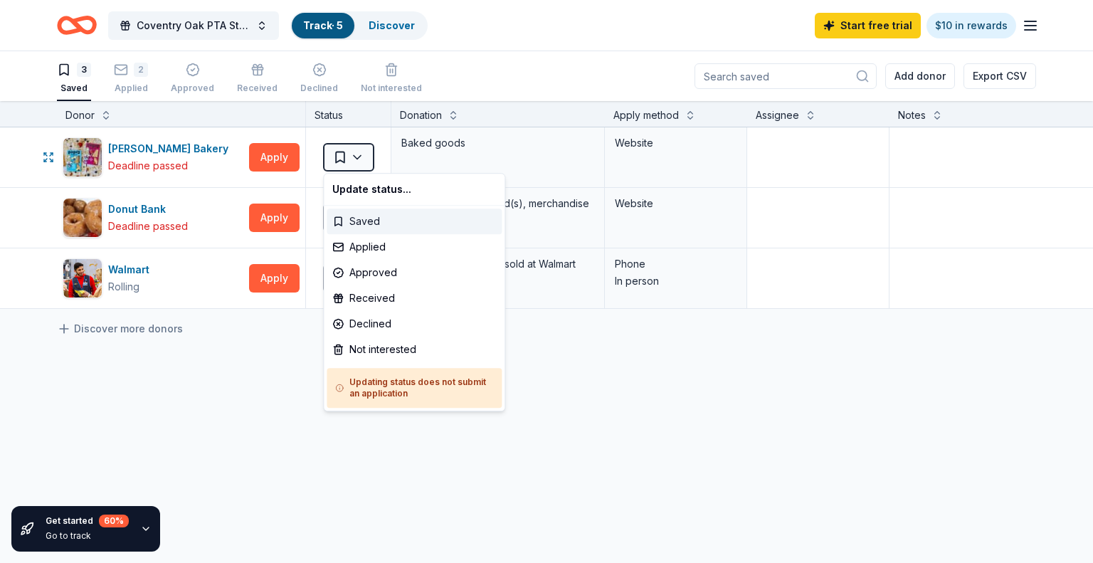
click at [433, 224] on div "Saved" at bounding box center [414, 222] width 175 height 26
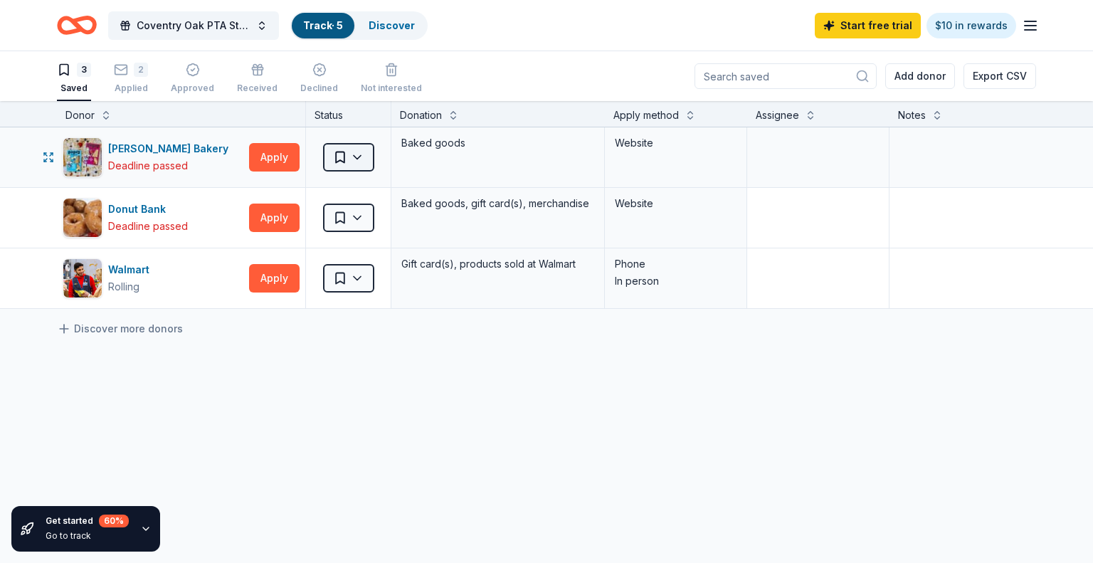
click at [362, 158] on html "Coventry Oak PTA Starter Donations Track · 5 Discover Start free trial $10 in r…" at bounding box center [546, 281] width 1093 height 563
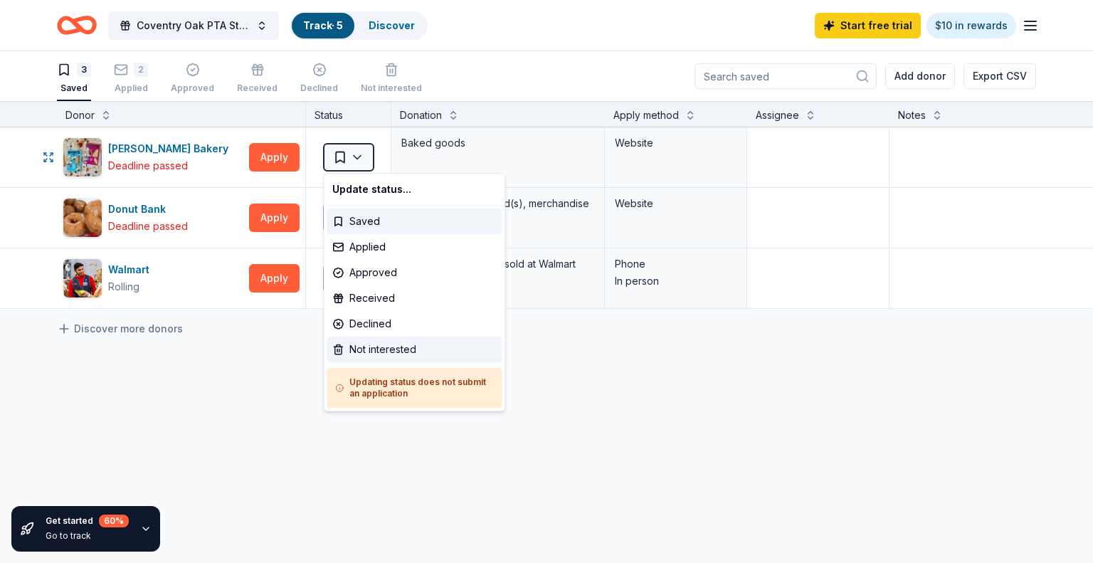
click at [428, 345] on div "Not interested" at bounding box center [414, 350] width 175 height 26
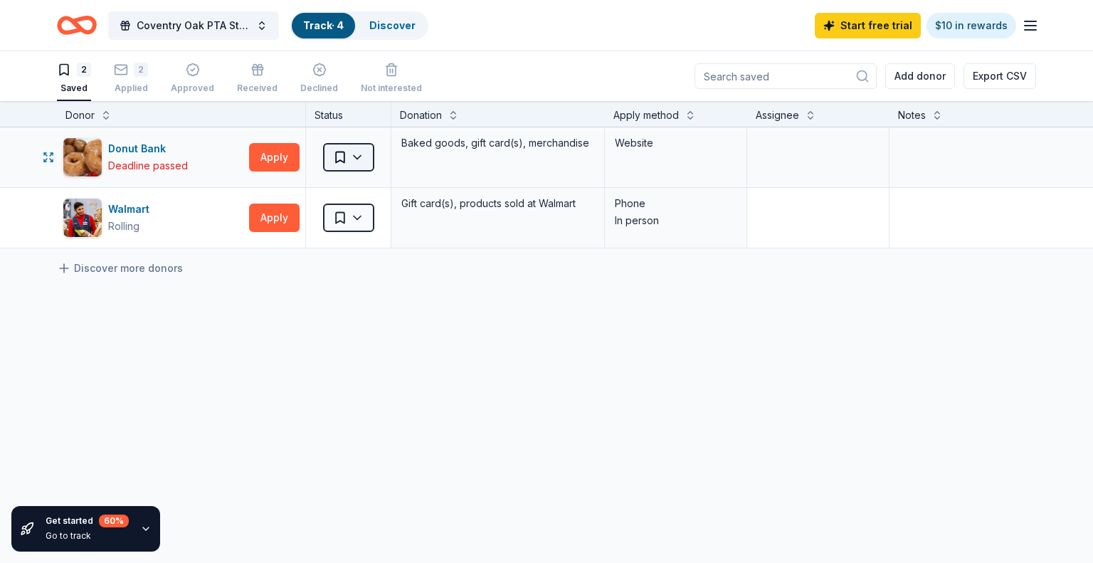
click at [362, 152] on html "Coventry Oak PTA Starter Donations Track · 4 Discover Start free trial $10 in r…" at bounding box center [546, 281] width 1093 height 563
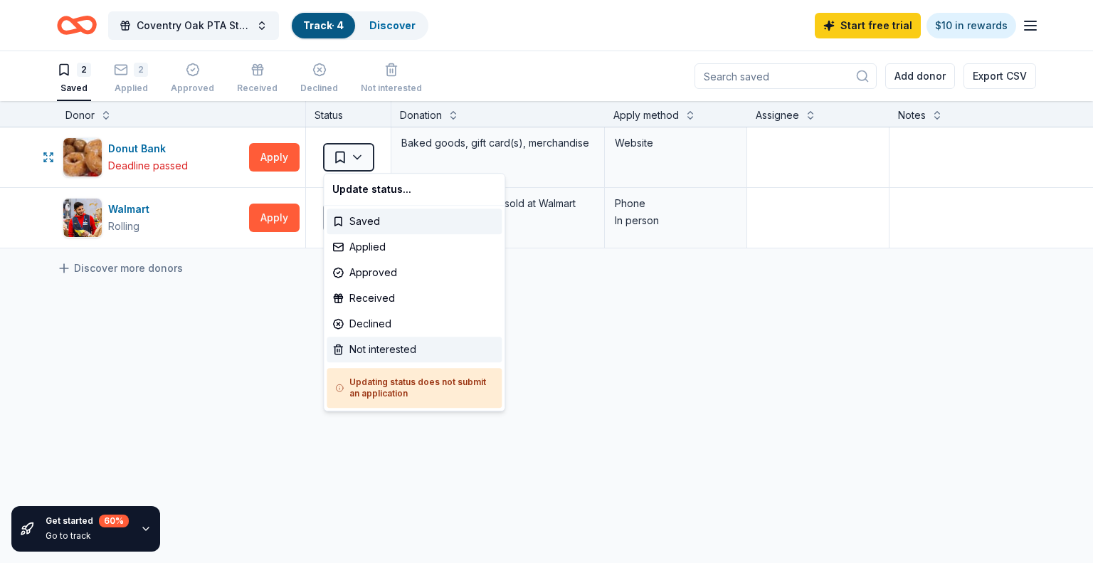
click at [433, 350] on div "Not interested" at bounding box center [414, 350] width 175 height 26
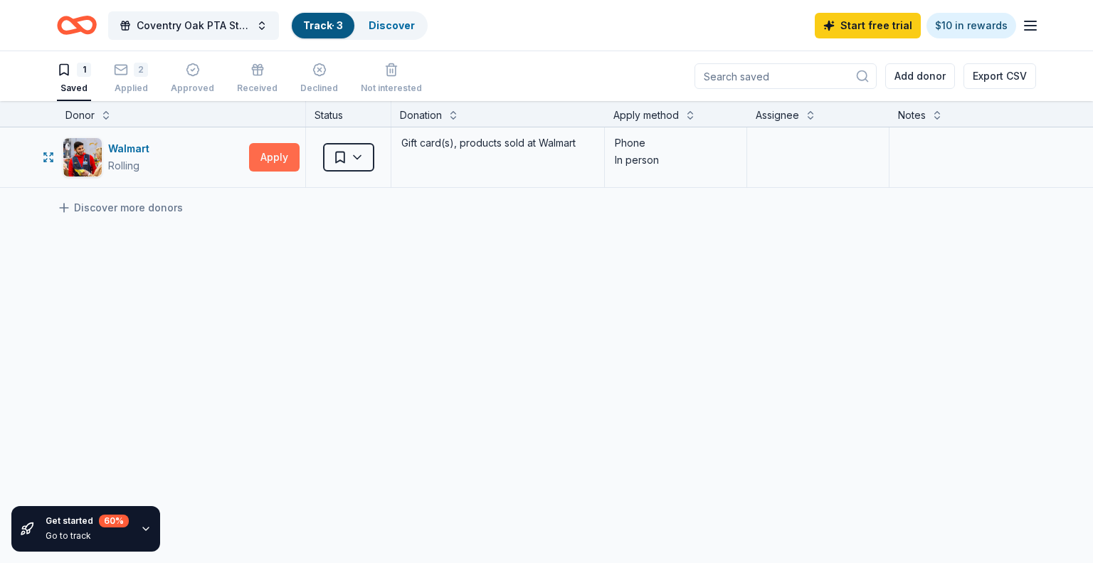
click at [285, 164] on button "Apply" at bounding box center [274, 157] width 51 height 28
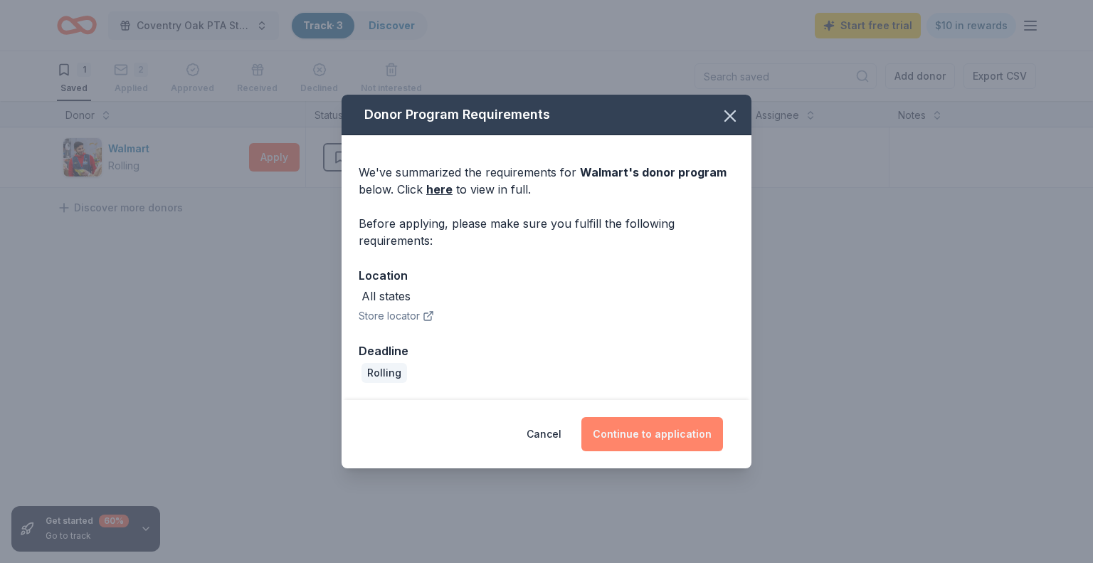
click at [677, 441] on button "Continue to application" at bounding box center [653, 434] width 142 height 34
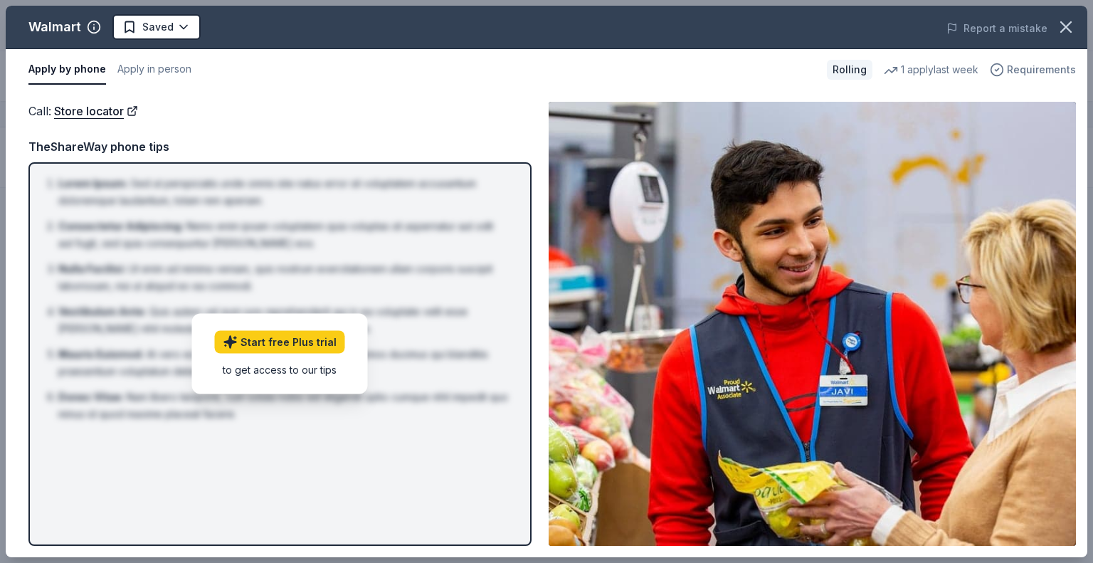
click at [1053, 72] on span "Requirements" at bounding box center [1041, 69] width 69 height 17
click at [409, 113] on div "Call : Store locator" at bounding box center [279, 111] width 503 height 19
click at [88, 77] on button "Apply by phone" at bounding box center [67, 70] width 78 height 30
click at [107, 113] on link "Store locator" at bounding box center [96, 111] width 84 height 19
click at [1067, 26] on icon "button" at bounding box center [1066, 27] width 10 height 10
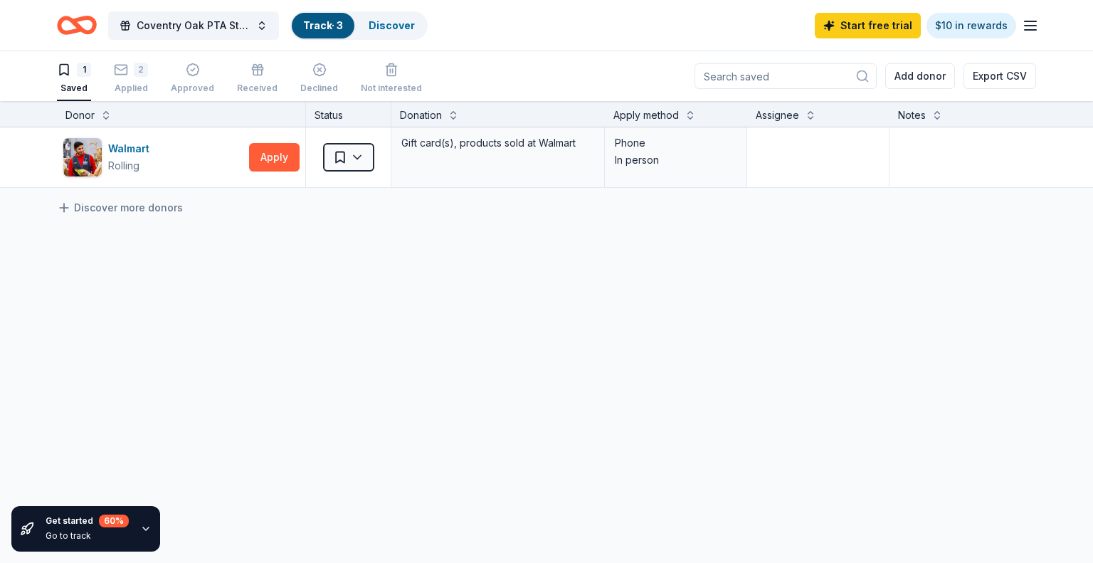
click at [77, 78] on div "1 Saved" at bounding box center [74, 78] width 34 height 31
click at [135, 83] on div "Applied" at bounding box center [131, 80] width 34 height 11
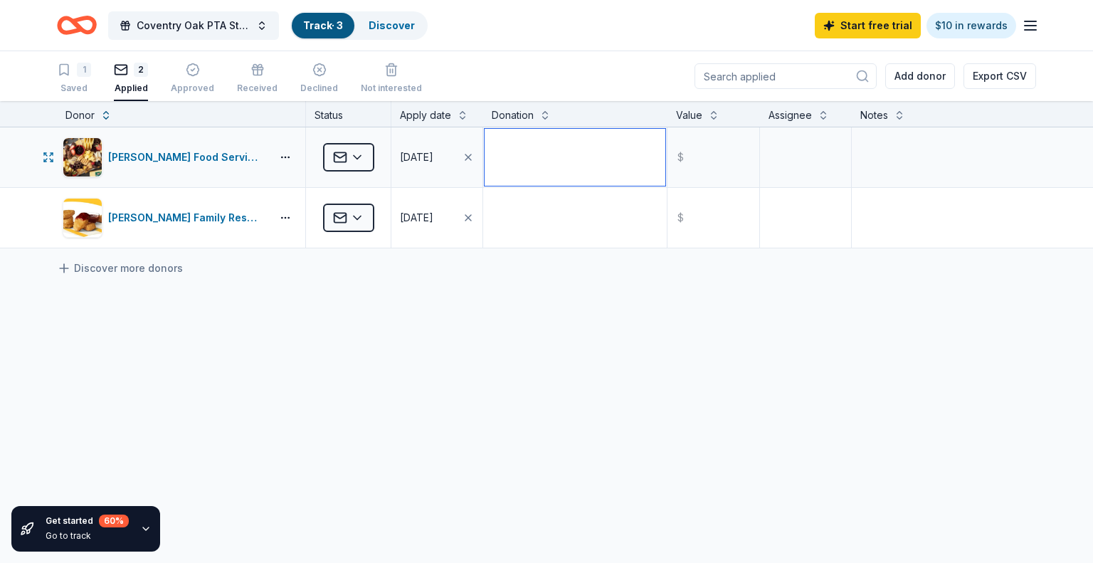
click at [522, 155] on textarea at bounding box center [575, 157] width 181 height 57
click at [577, 359] on div "Gordon Food Service Store Applied 10/09/2025 $ Kilroy Family Restaurants Applie…" at bounding box center [546, 321] width 1093 height 389
click at [886, 28] on link "Start free trial" at bounding box center [868, 26] width 106 height 26
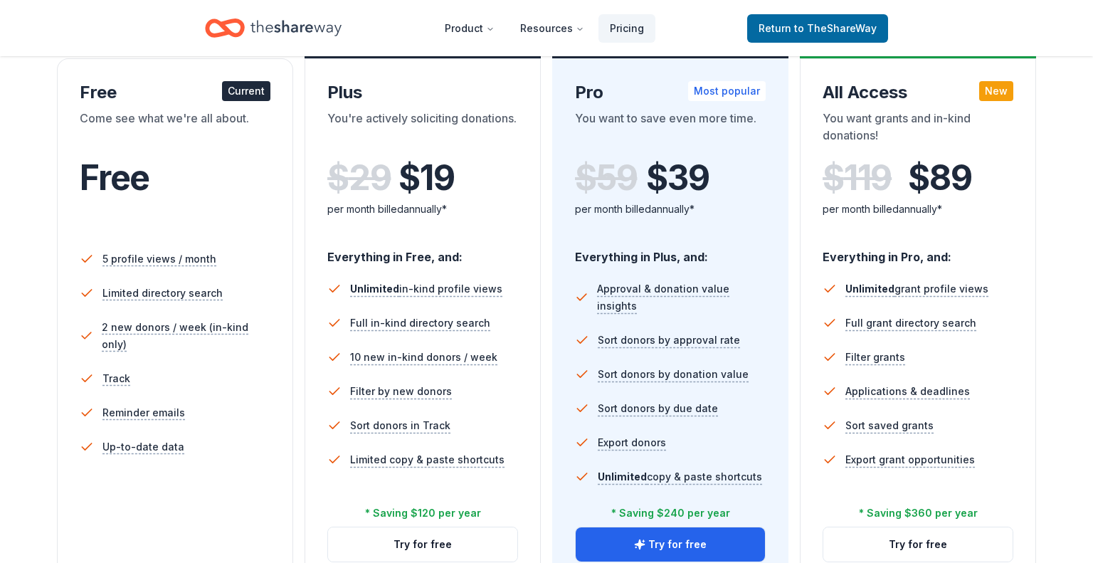
scroll to position [248, 0]
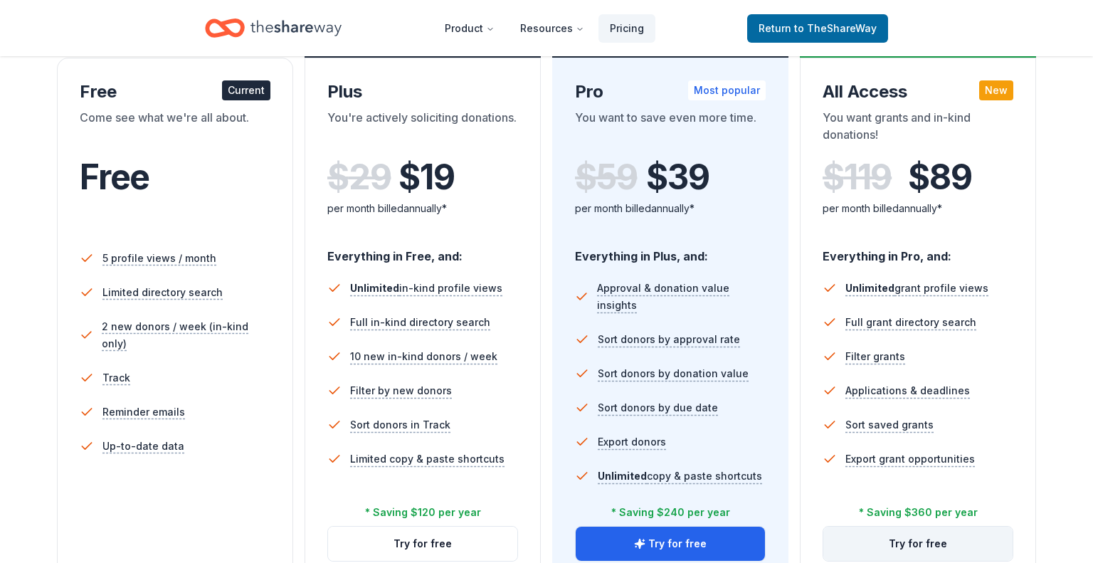
click at [930, 542] on button "Try for free" at bounding box center [918, 544] width 189 height 34
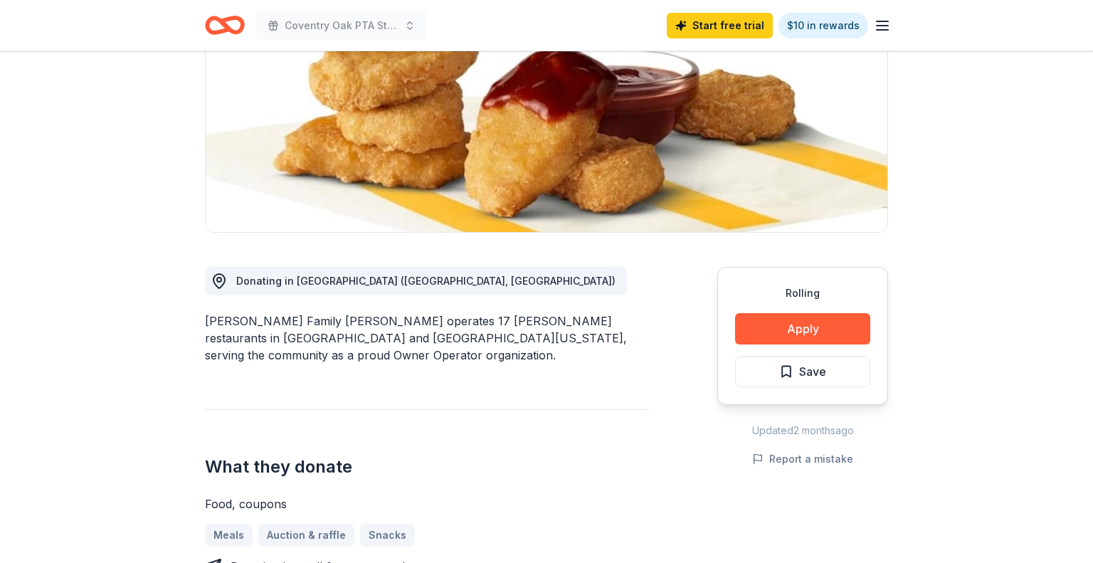
scroll to position [225, 0]
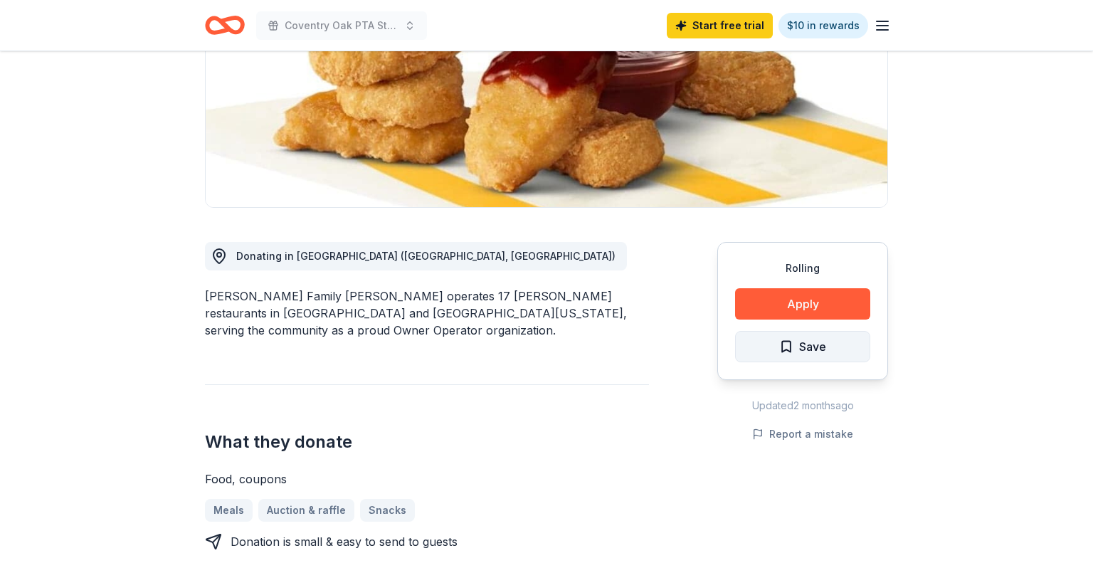
click at [818, 348] on span "Save" at bounding box center [812, 346] width 27 height 19
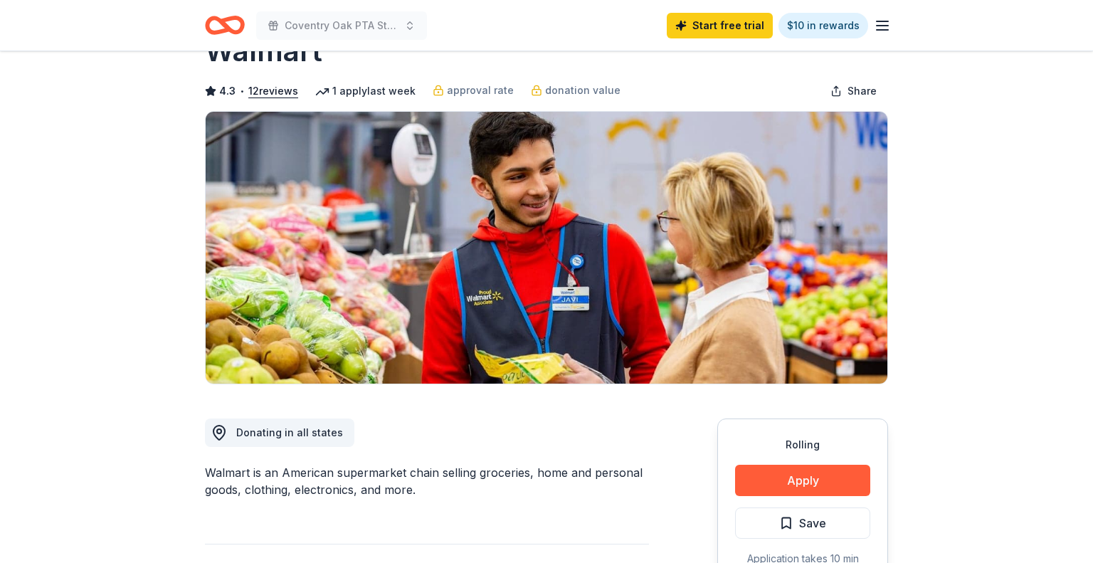
scroll to position [57, 0]
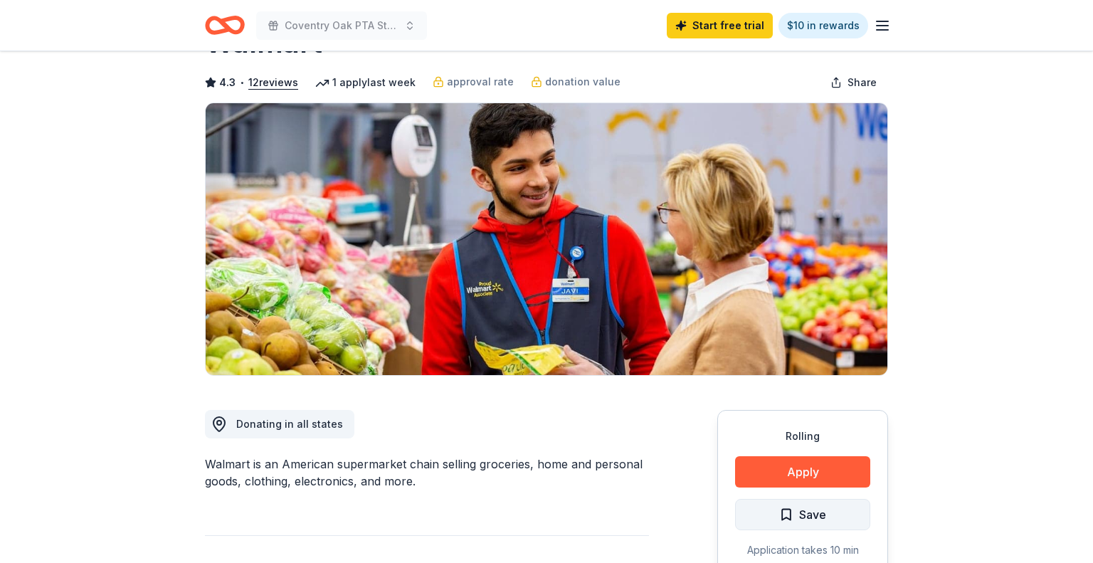
click at [820, 507] on span "Save" at bounding box center [812, 514] width 27 height 19
